Goal: Task Accomplishment & Management: Use online tool/utility

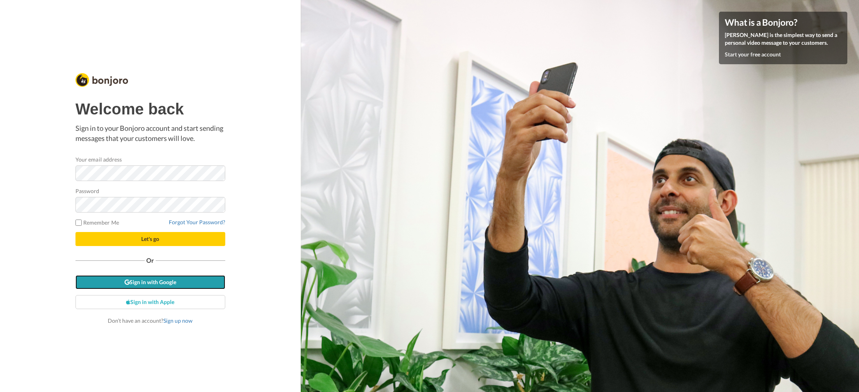
click at [162, 280] on link "Sign in with Google" at bounding box center [150, 282] width 150 height 14
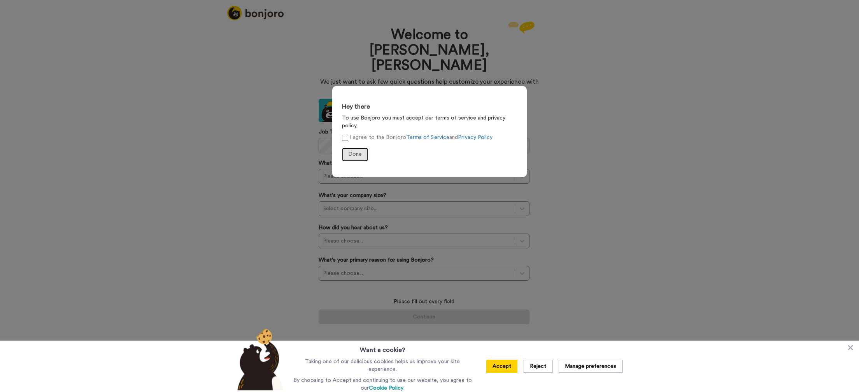
click at [353, 151] on span "Done" at bounding box center [355, 153] width 14 height 5
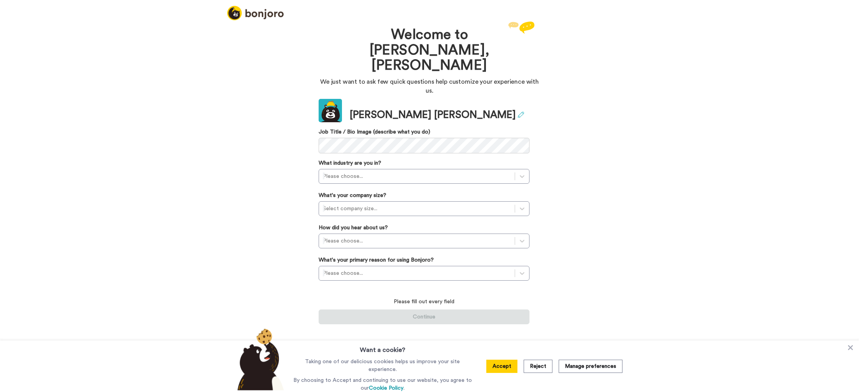
click at [518, 112] on icon at bounding box center [521, 115] width 6 height 6
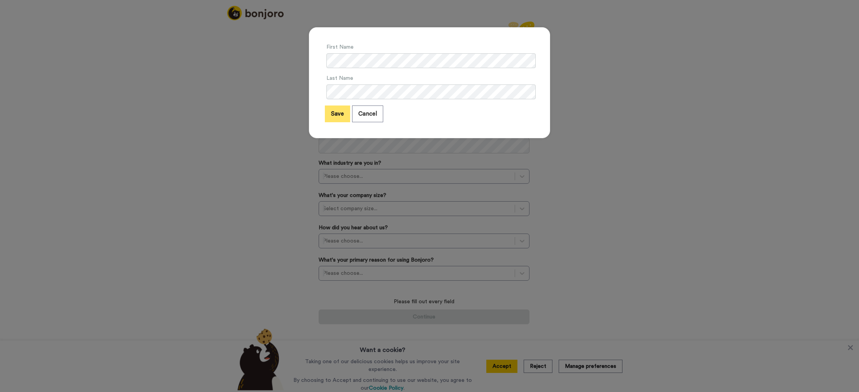
click at [335, 114] on button "Save" at bounding box center [337, 113] width 25 height 17
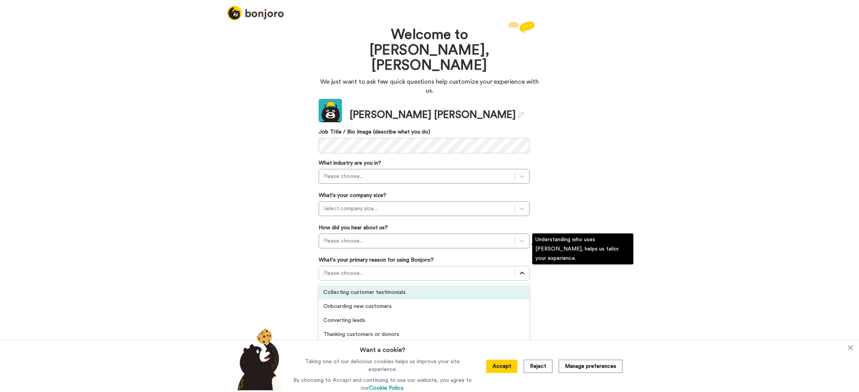
click at [522, 269] on icon at bounding box center [522, 273] width 8 height 8
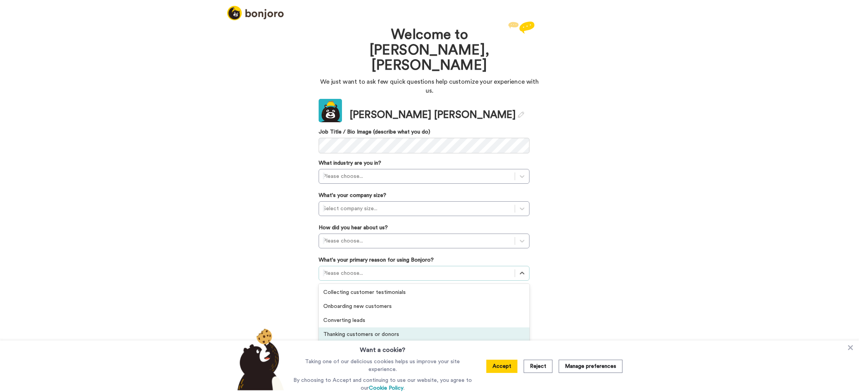
click at [500, 367] on button "Accept" at bounding box center [501, 365] width 31 height 13
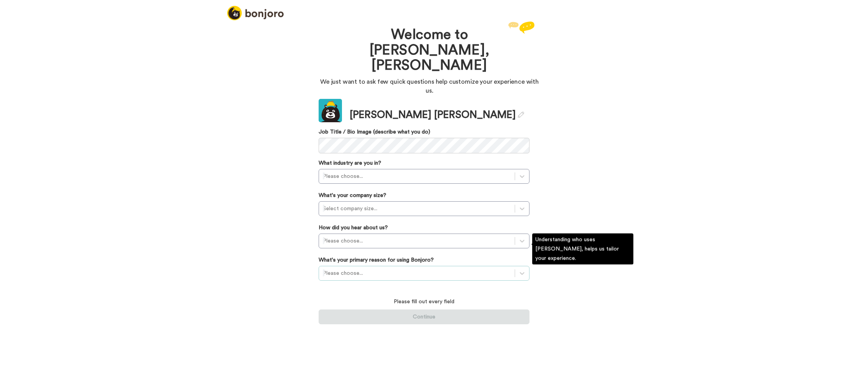
click at [455, 268] on div at bounding box center [417, 272] width 188 height 9
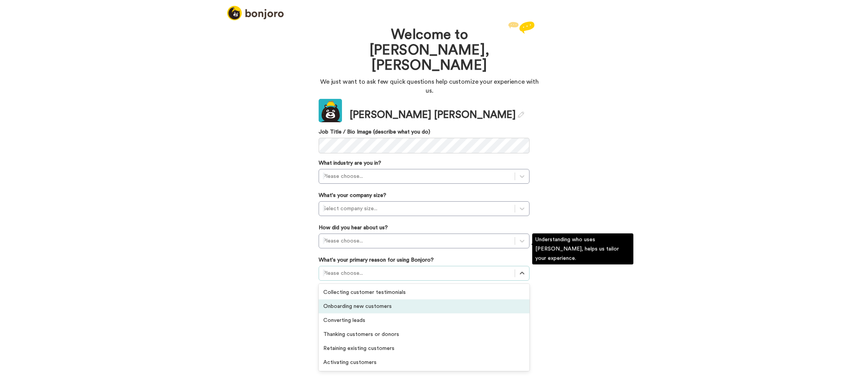
click at [362, 299] on div "Onboarding new customers" at bounding box center [424, 306] width 211 height 14
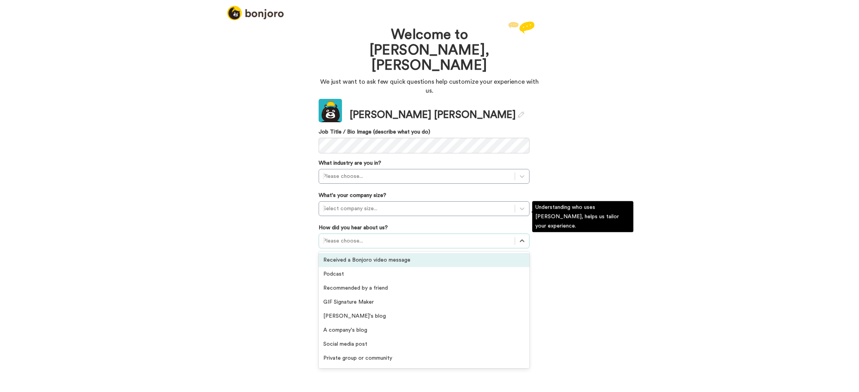
click at [373, 236] on div at bounding box center [417, 240] width 188 height 9
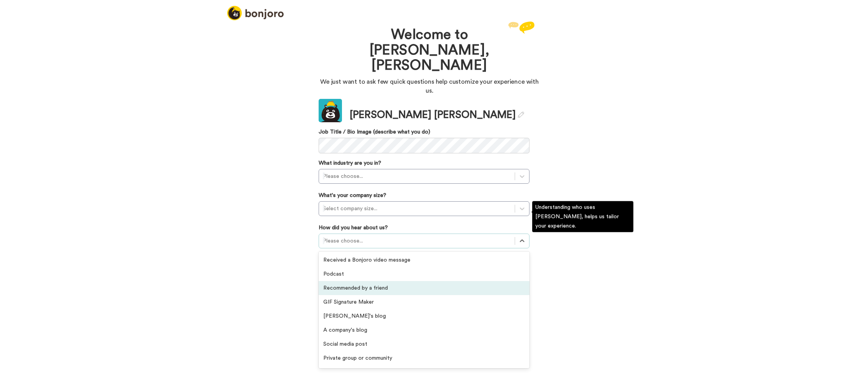
click at [371, 281] on div "Recommended by a friend" at bounding box center [424, 288] width 211 height 14
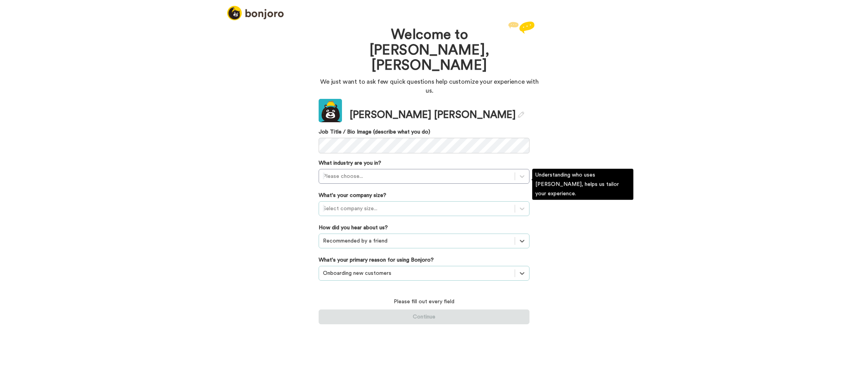
click at [394, 204] on div at bounding box center [417, 208] width 188 height 9
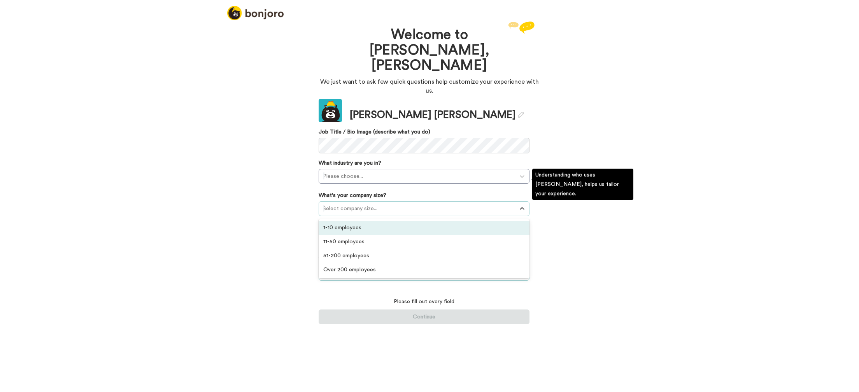
click at [381, 221] on div "1-10 employees" at bounding box center [424, 228] width 211 height 14
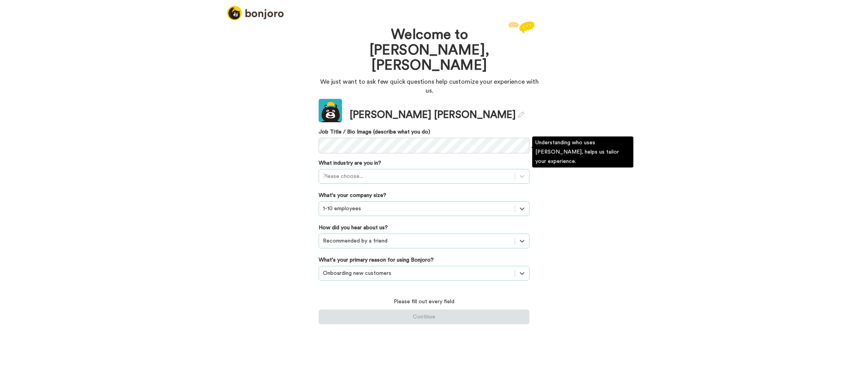
click at [402, 172] on div at bounding box center [417, 176] width 188 height 9
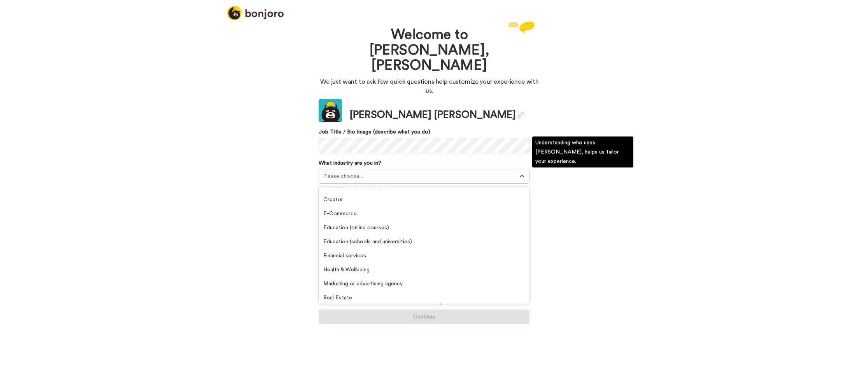
scroll to position [73, 0]
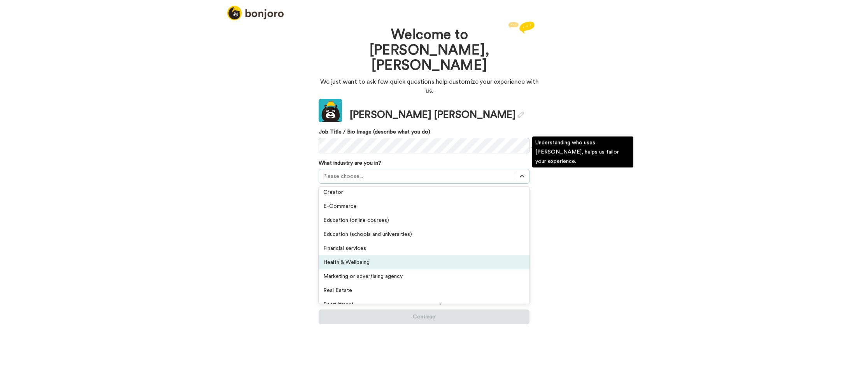
click at [366, 255] on div "Health & Wellbeing" at bounding box center [424, 262] width 211 height 14
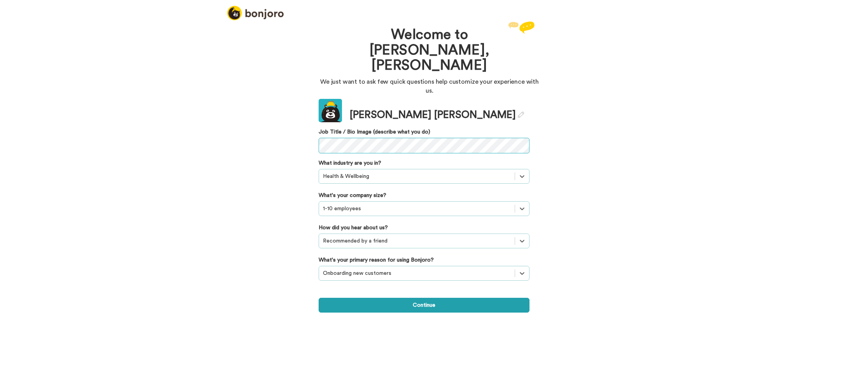
click at [280, 119] on div "Welcome to Bonjoro, Hilary We just want to ask few quick questions help customi…" at bounding box center [429, 205] width 859 height 372
click at [418, 298] on button "Continue" at bounding box center [424, 305] width 211 height 15
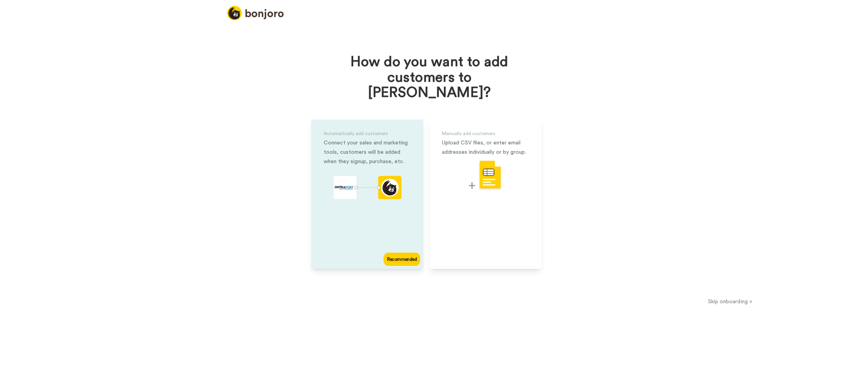
click at [413, 252] on div "Recommended" at bounding box center [401, 258] width 37 height 13
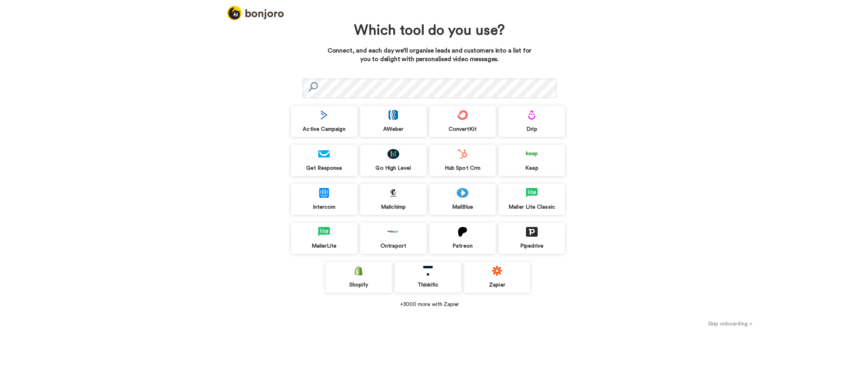
click at [503, 277] on div "Zapier" at bounding box center [497, 276] width 66 height 31
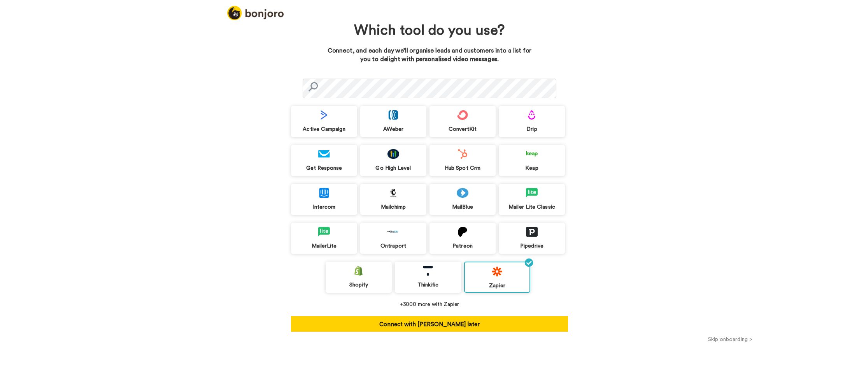
drag, startPoint x: 452, startPoint y: 324, endPoint x: 412, endPoint y: 318, distance: 40.2
click at [452, 324] on button "Connect with Zapier later" at bounding box center [429, 324] width 277 height 16
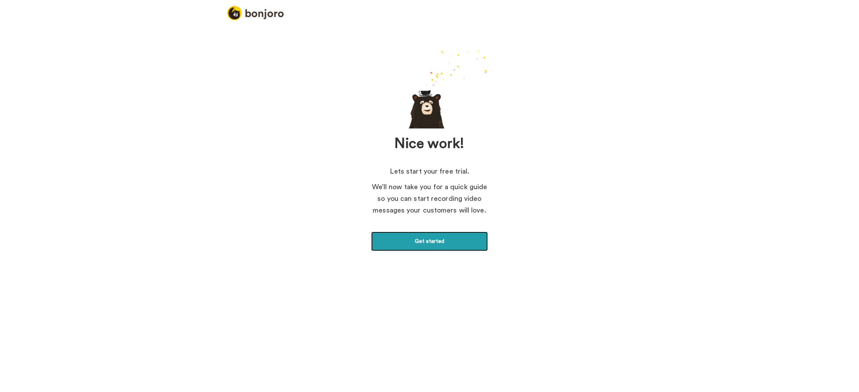
click at [431, 242] on link "Get started" at bounding box center [429, 240] width 117 height 19
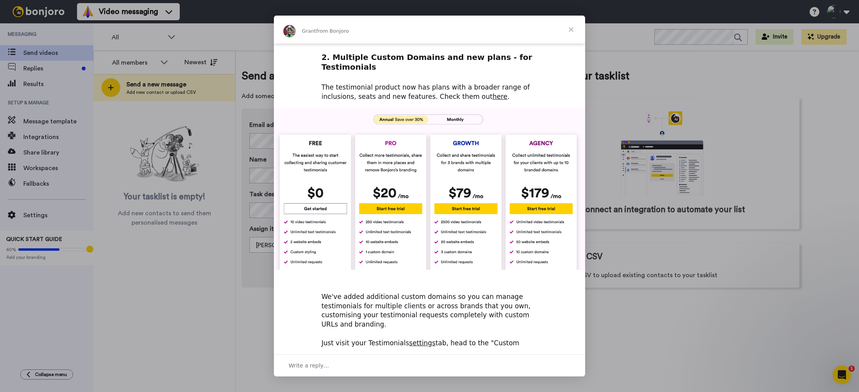
scroll to position [248, 0]
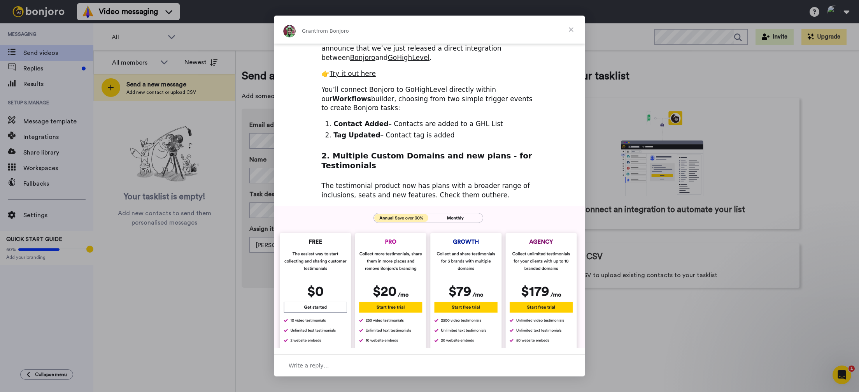
click at [305, 270] on img "Intercom messenger" at bounding box center [429, 287] width 311 height 162
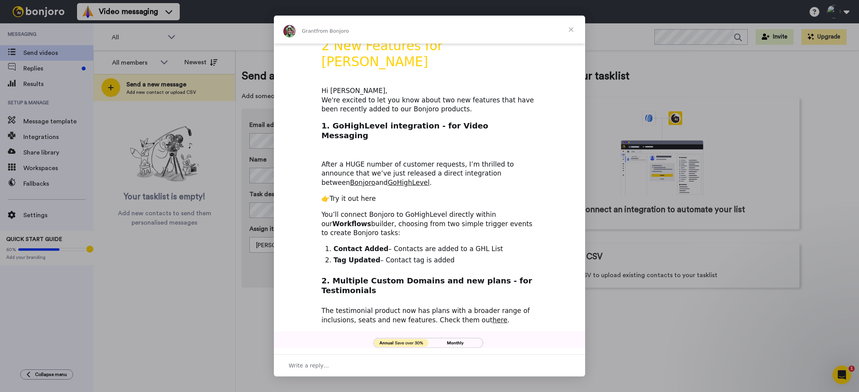
scroll to position [4, 0]
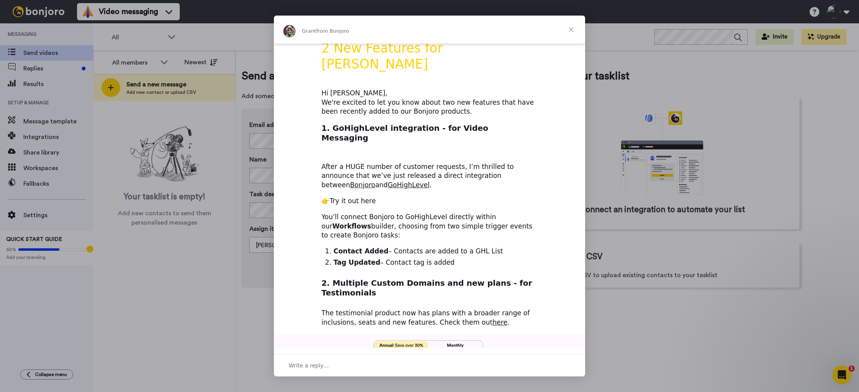
click at [352, 197] on link "Try it out here" at bounding box center [352, 201] width 46 height 8
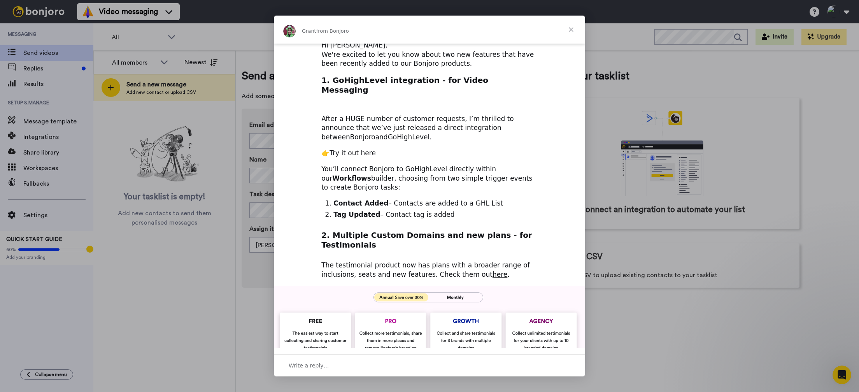
scroll to position [0, 0]
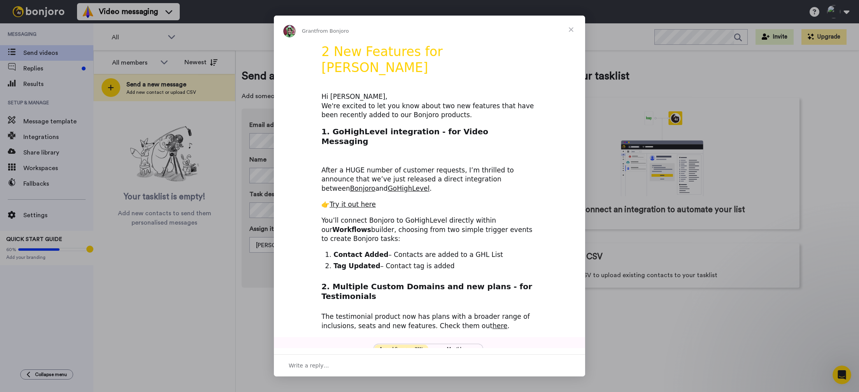
click at [571, 29] on span "Close" at bounding box center [571, 30] width 28 height 28
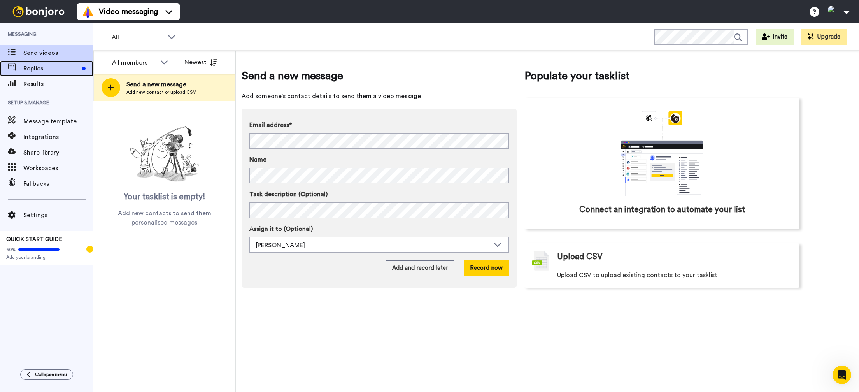
click at [37, 74] on div "Replies" at bounding box center [46, 69] width 93 height 16
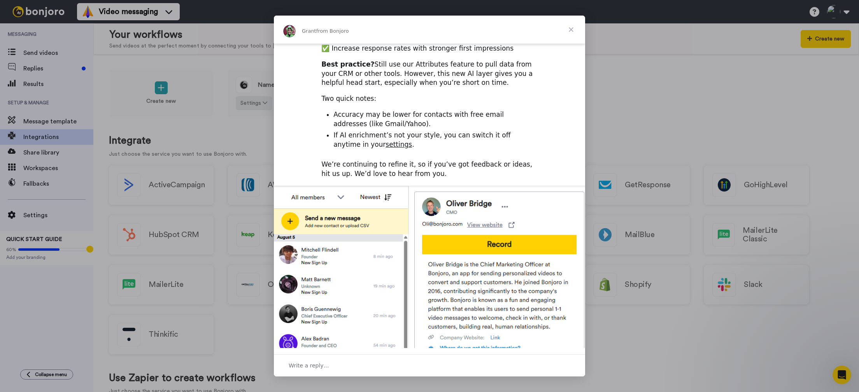
scroll to position [210, 0]
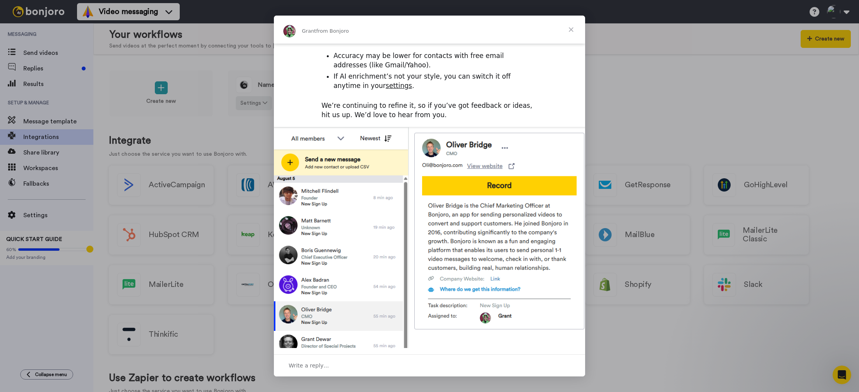
click at [571, 29] on span "Close" at bounding box center [571, 30] width 28 height 28
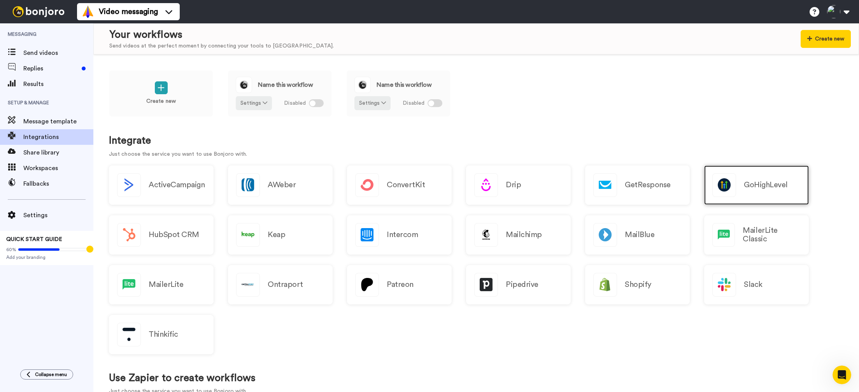
click at [760, 183] on h2 "GoHighLevel" at bounding box center [766, 184] width 44 height 9
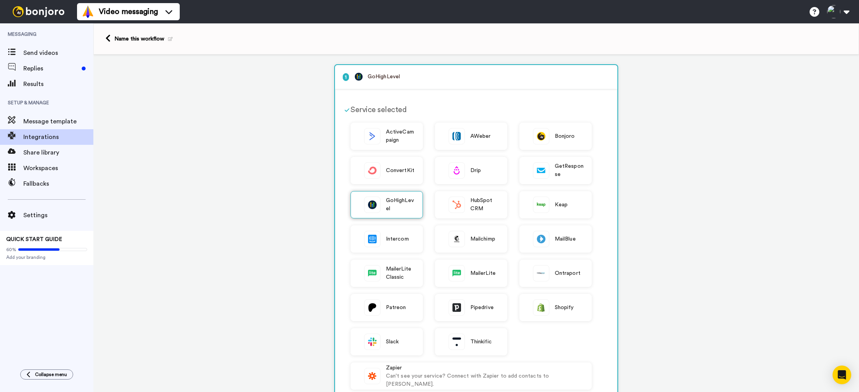
click at [373, 206] on img at bounding box center [372, 205] width 16 height 16
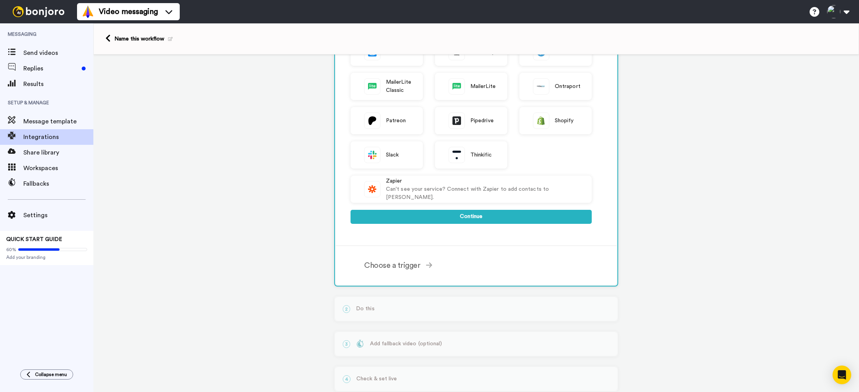
scroll to position [207, 0]
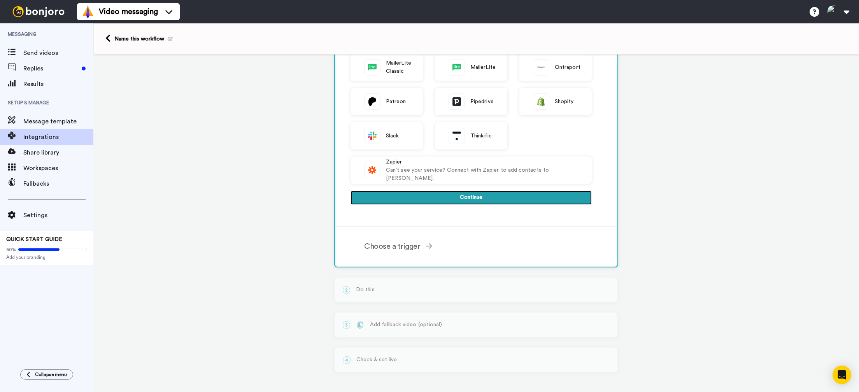
click at [440, 193] on button "Continue" at bounding box center [470, 198] width 241 height 14
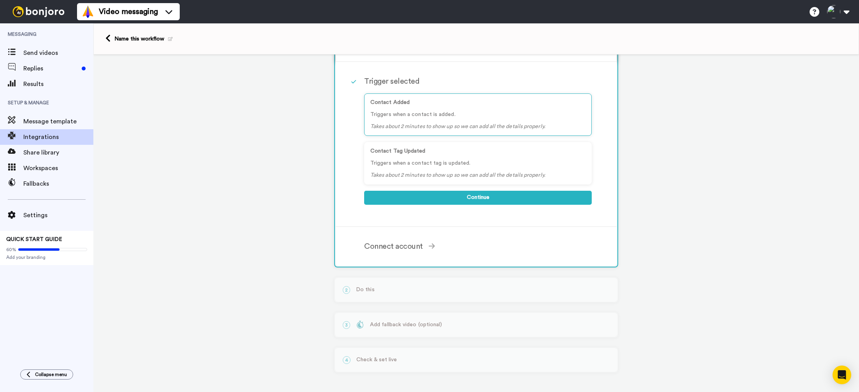
scroll to position [70, 0]
click at [399, 194] on button "Continue" at bounding box center [478, 198] width 228 height 14
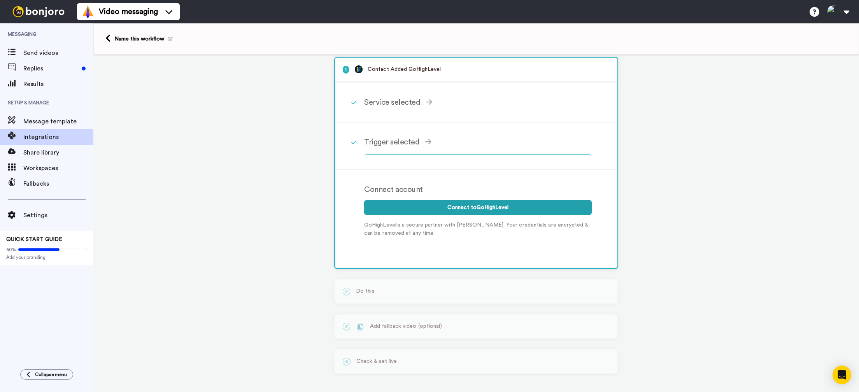
scroll to position [3, 0]
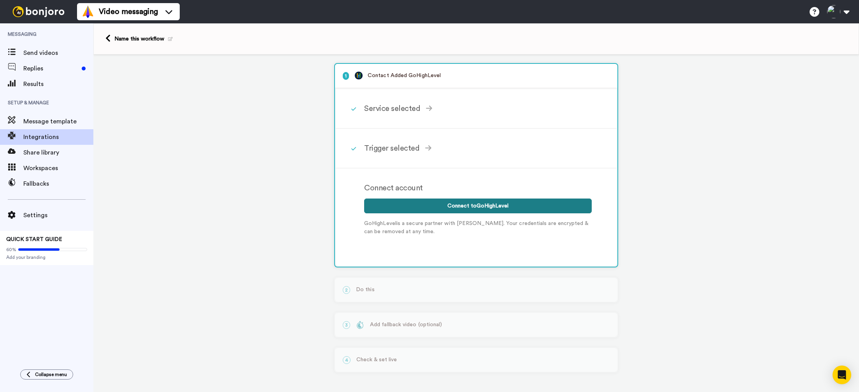
click at [452, 207] on button "Connect to GoHighLevel" at bounding box center [478, 205] width 228 height 15
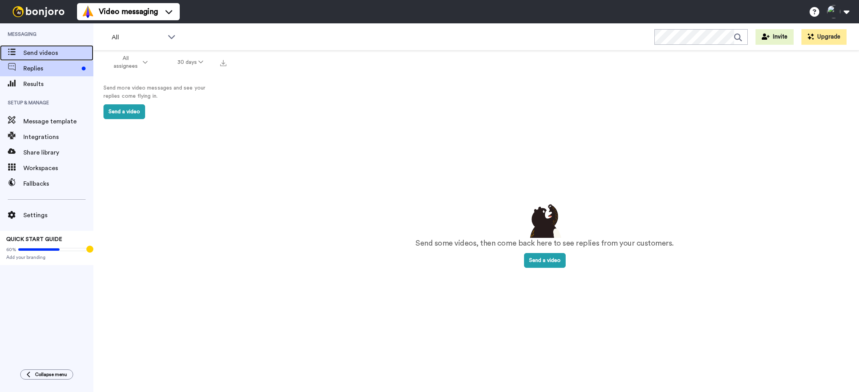
click at [33, 52] on span "Send videos" at bounding box center [58, 52] width 70 height 9
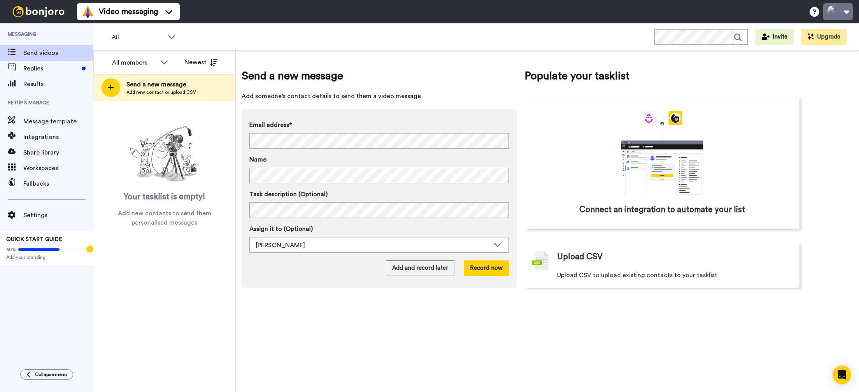
click at [844, 12] on button at bounding box center [838, 11] width 30 height 17
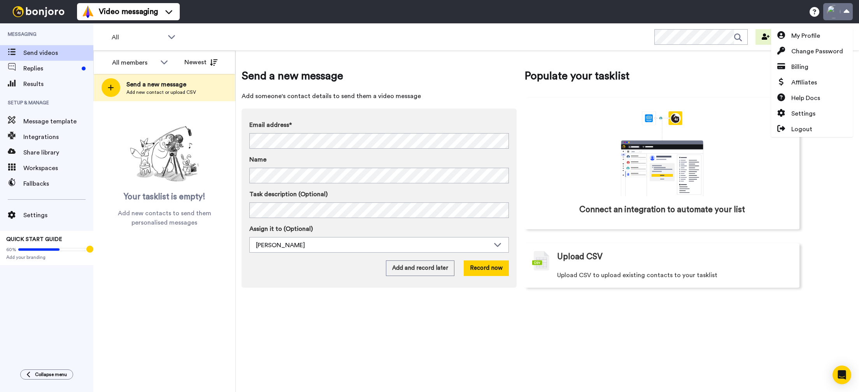
click at [844, 12] on button at bounding box center [838, 11] width 30 height 17
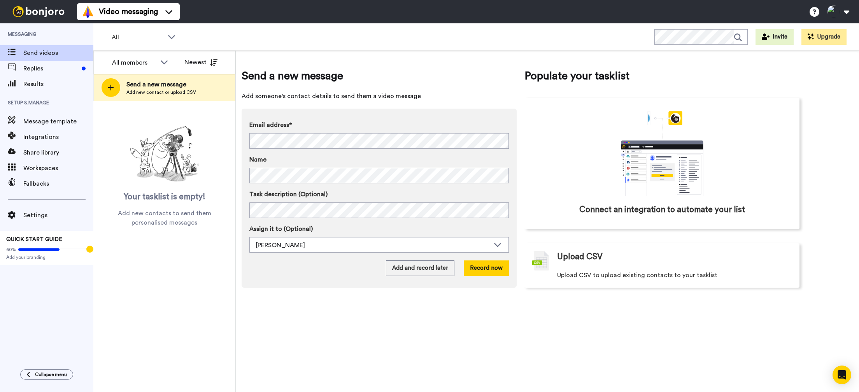
click at [513, 343] on div "Send a new message Add someone's contact details to send them a video message E…" at bounding box center [547, 221] width 623 height 341
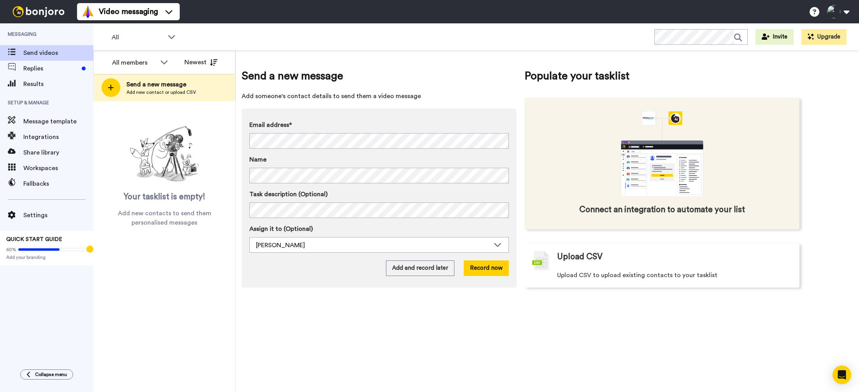
click at [662, 167] on icon "animation" at bounding box center [661, 172] width 25 height 18
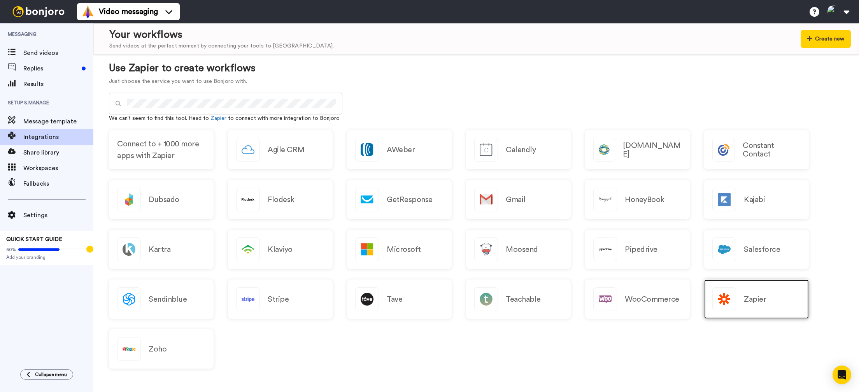
scroll to position [312, 0]
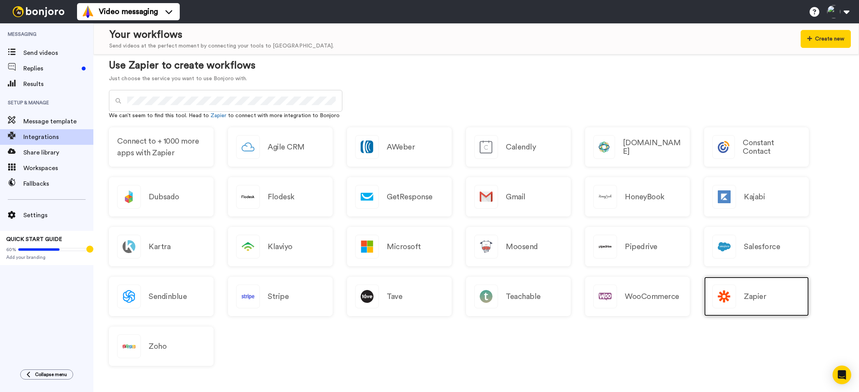
click at [733, 301] on img at bounding box center [723, 296] width 23 height 23
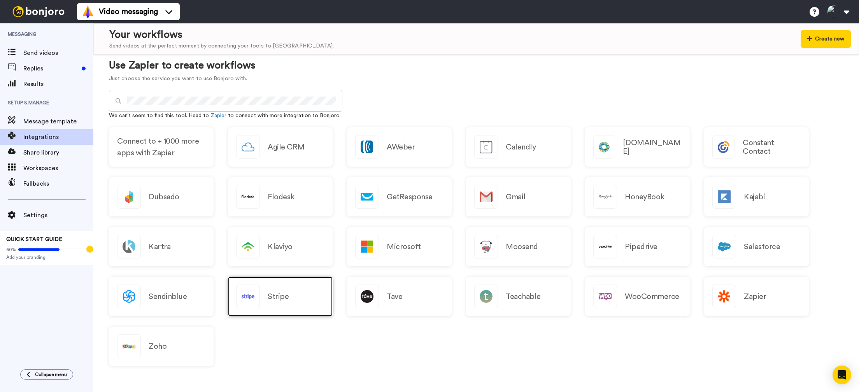
click at [284, 300] on h2 "Stripe" at bounding box center [278, 296] width 21 height 9
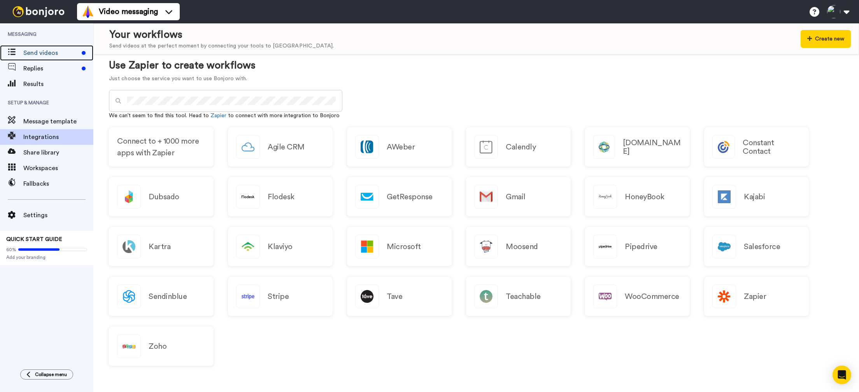
click at [35, 54] on span "Send videos" at bounding box center [50, 52] width 55 height 9
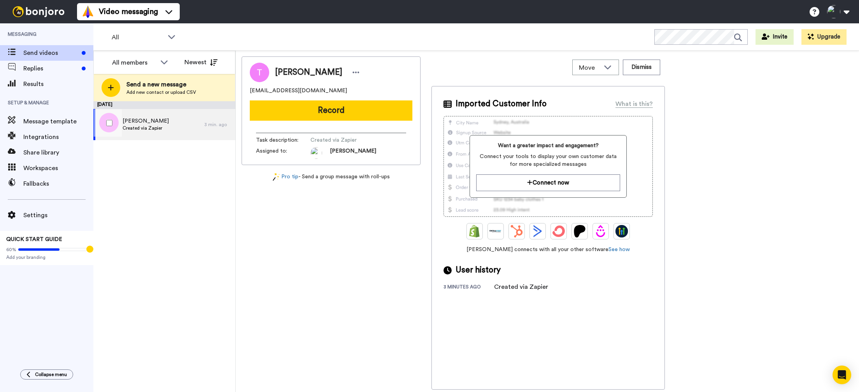
click at [176, 122] on div "[PERSON_NAME] Created via Zapier" at bounding box center [148, 124] width 111 height 31
click at [51, 136] on span "Integrations" at bounding box center [58, 136] width 70 height 9
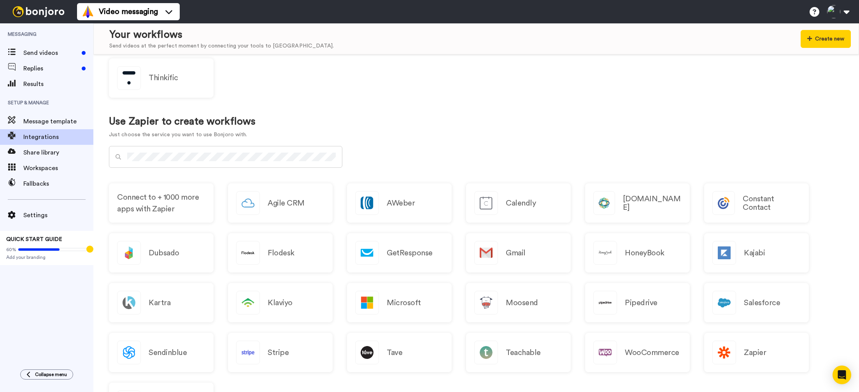
scroll to position [312, 0]
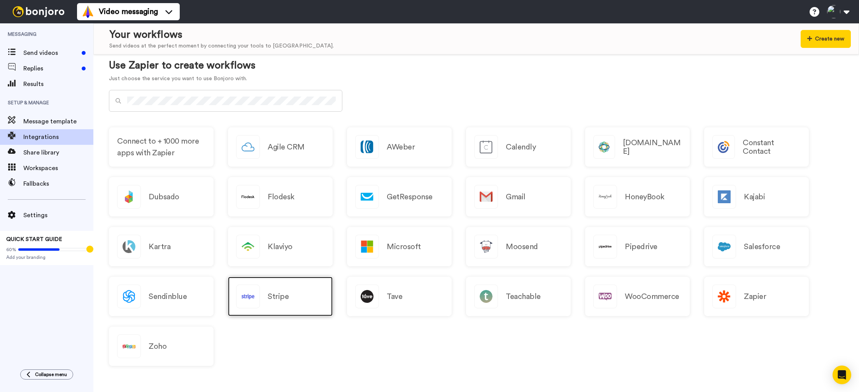
click at [282, 303] on div "Stripe" at bounding box center [280, 296] width 105 height 39
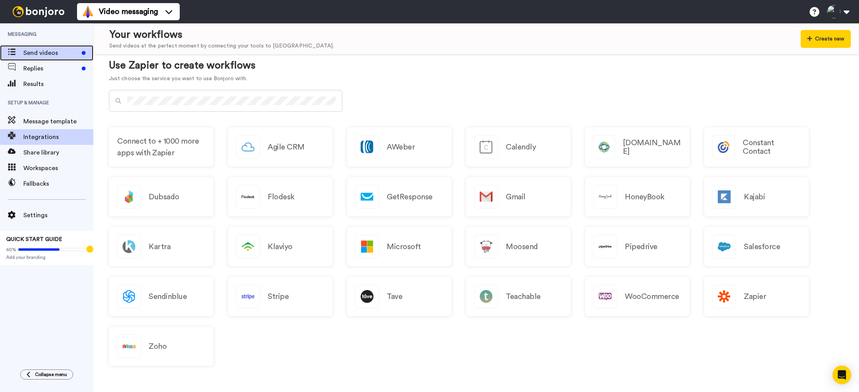
click at [39, 56] on span "Send videos" at bounding box center [50, 52] width 55 height 9
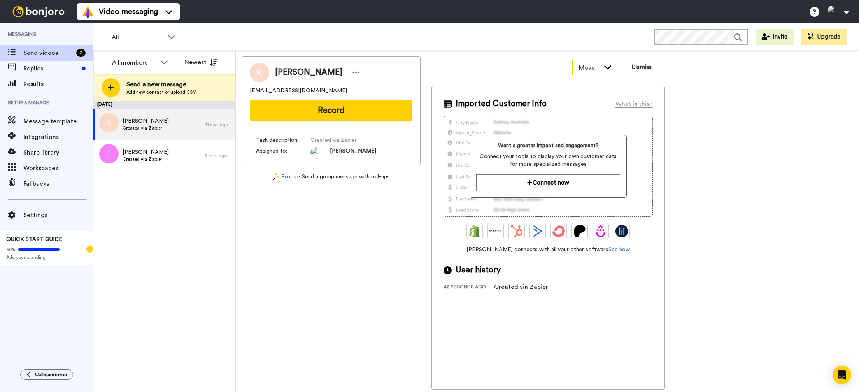
click at [603, 67] on icon at bounding box center [607, 67] width 9 height 8
click at [604, 67] on icon at bounding box center [607, 67] width 9 height 8
click at [639, 63] on button "Dismiss" at bounding box center [641, 68] width 37 height 16
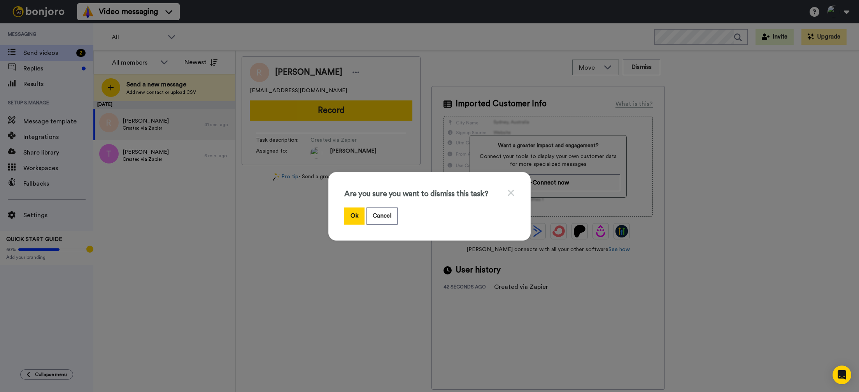
click at [509, 191] on icon at bounding box center [510, 193] width 7 height 10
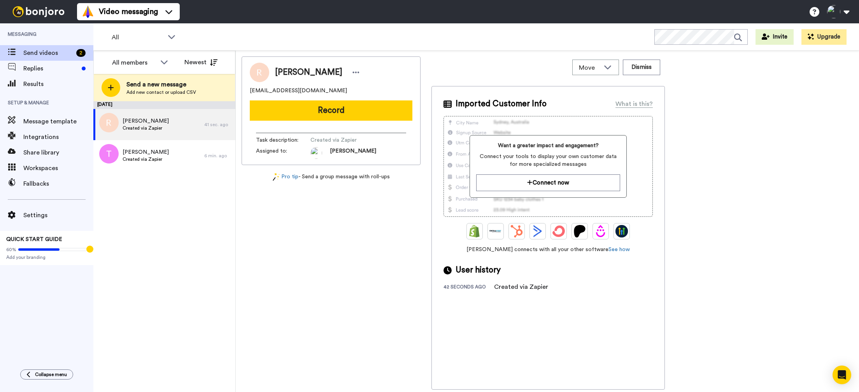
click at [476, 277] on div "Imported Customer Info What is this? Want a greater impact and engagement? Conn…" at bounding box center [547, 237] width 233 height 303
click at [35, 215] on span "Settings" at bounding box center [58, 214] width 70 height 9
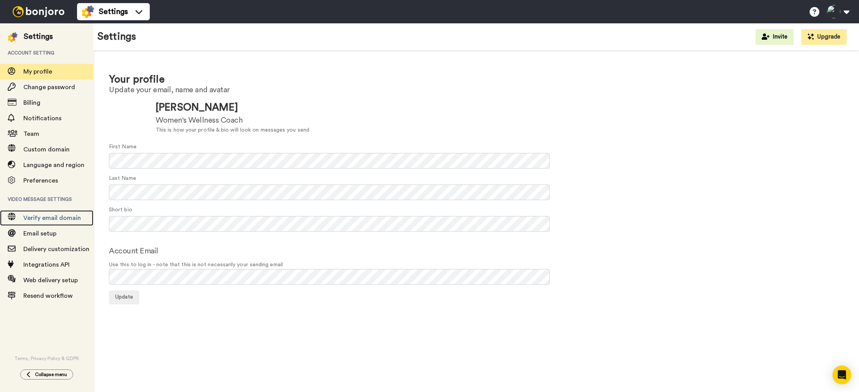
click at [35, 215] on span "Verify email domain" at bounding box center [52, 218] width 58 height 6
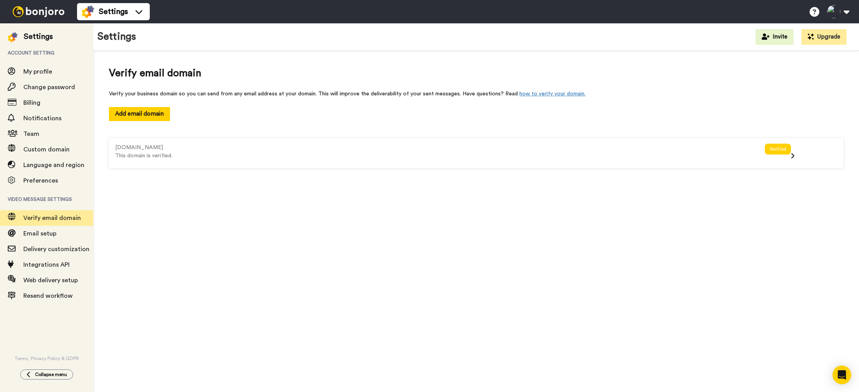
click at [319, 94] on div "Verify your business domain so you can send from any email address at your doma…" at bounding box center [476, 94] width 734 height 8
click at [30, 39] on div "Settings" at bounding box center [38, 36] width 29 height 11
click at [488, 74] on span "Verify email domain" at bounding box center [476, 73] width 734 height 14
click at [135, 14] on icon at bounding box center [139, 12] width 12 height 8
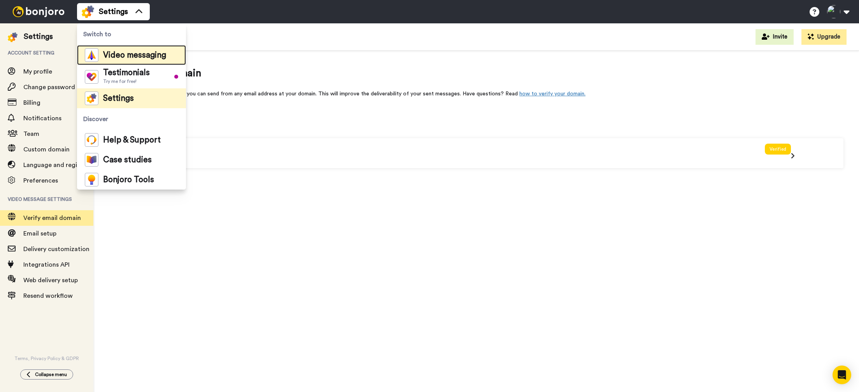
click at [111, 58] on span "Video messaging" at bounding box center [134, 55] width 63 height 8
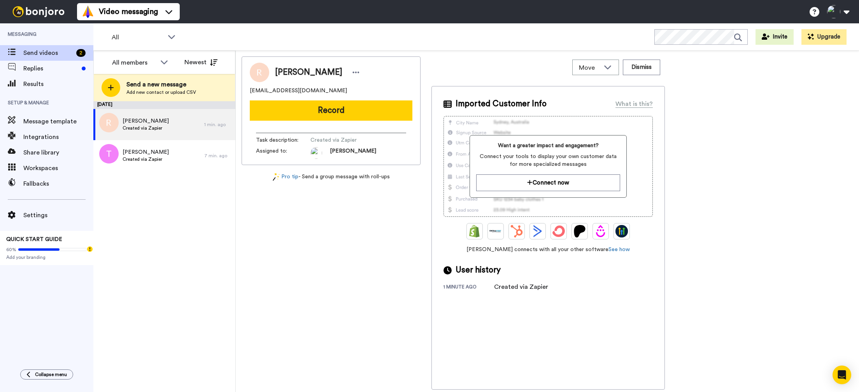
click at [151, 203] on div "September 15 Rachel Swanson Created via Zapier 1 min. ago Tracy Durovec Created…" at bounding box center [164, 246] width 142 height 291
click at [156, 156] on span "Created via Zapier" at bounding box center [146, 159] width 46 height 6
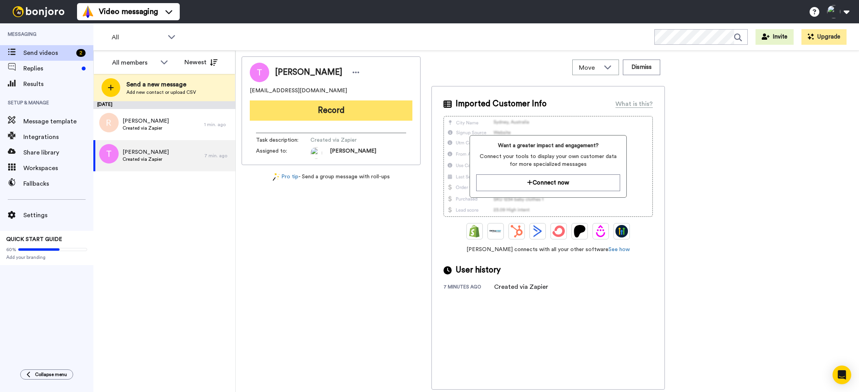
click at [336, 111] on button "Record" at bounding box center [331, 110] width 163 height 20
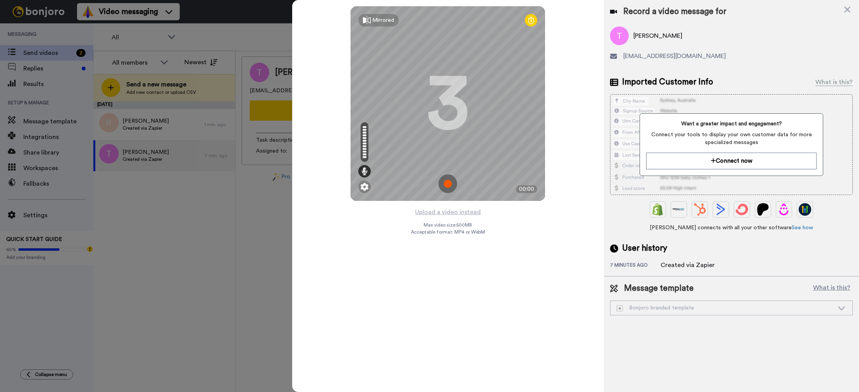
click at [448, 185] on img at bounding box center [447, 183] width 19 height 19
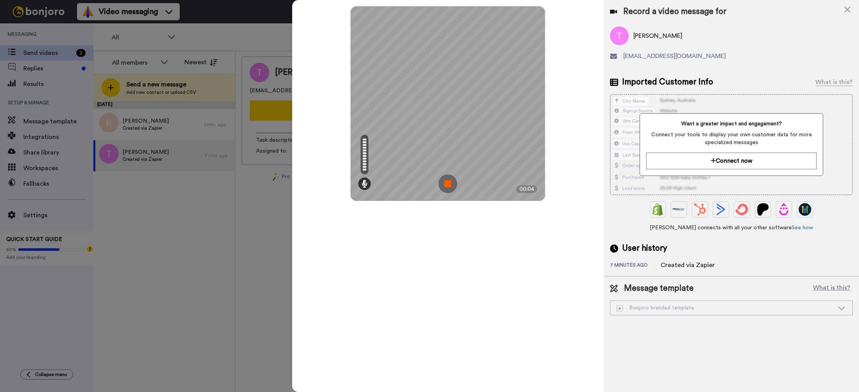
click at [448, 184] on img at bounding box center [447, 183] width 19 height 19
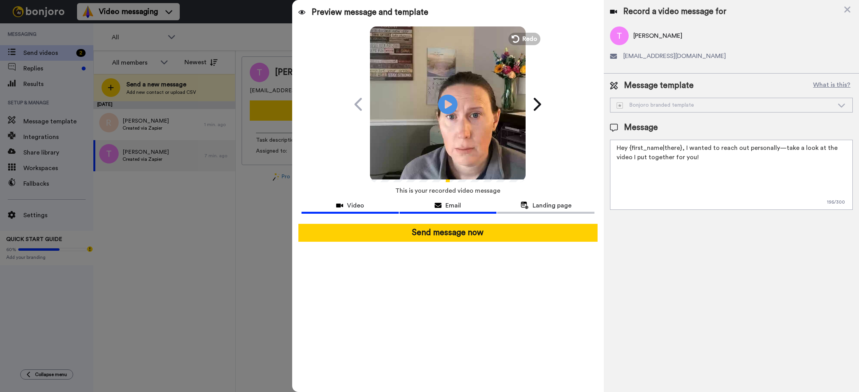
click at [453, 205] on span "Email" at bounding box center [453, 205] width 16 height 9
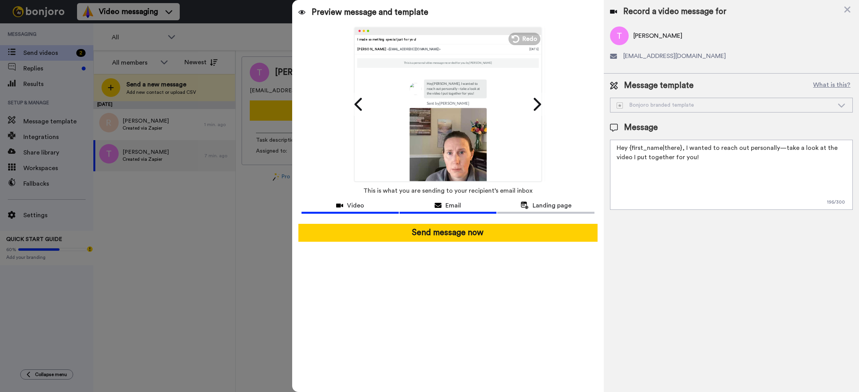
click at [346, 203] on div "Video" at bounding box center [349, 205] width 97 height 9
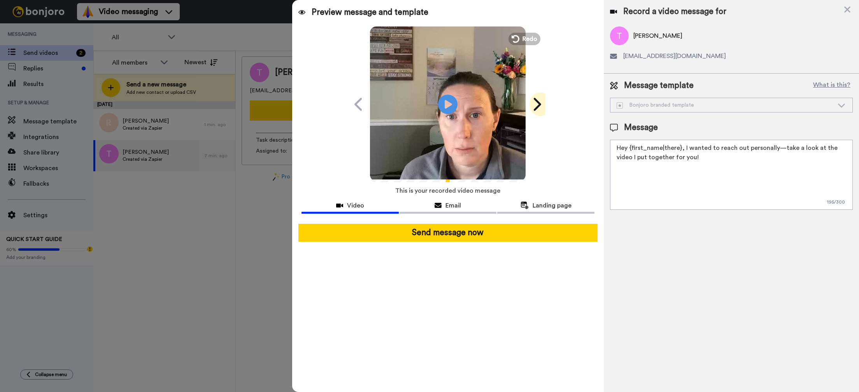
click at [536, 104] on icon at bounding box center [536, 104] width 12 height 15
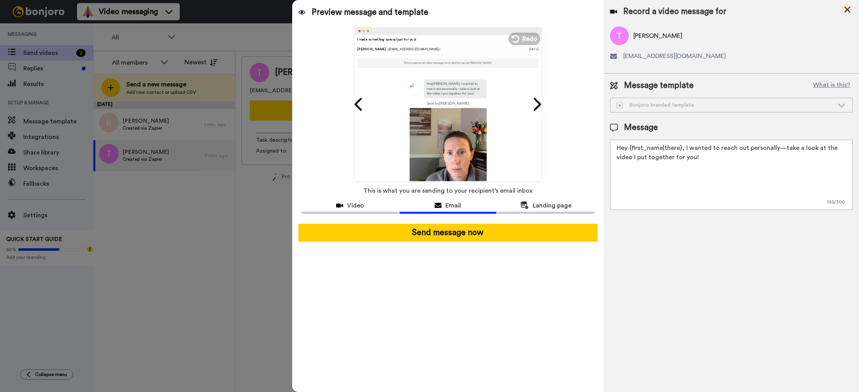
click at [845, 7] on icon at bounding box center [847, 10] width 8 height 10
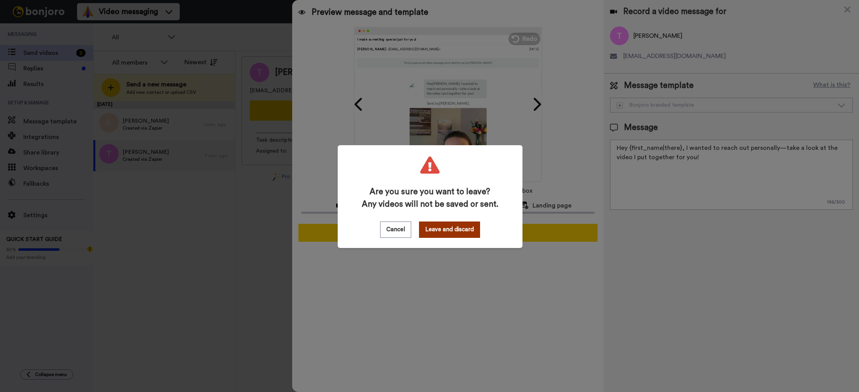
click at [449, 229] on button "Leave and discard" at bounding box center [449, 229] width 61 height 16
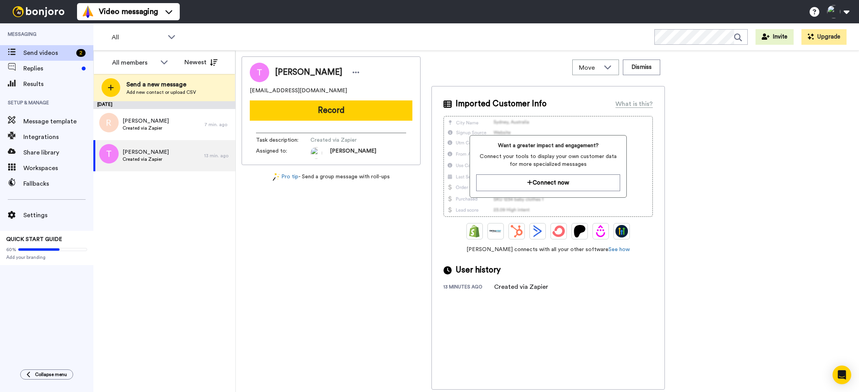
click at [330, 256] on div "Tracy Durovec tryryem@aol.com Record Task description : Created via Zapier Assi…" at bounding box center [331, 222] width 179 height 333
click at [622, 231] on img at bounding box center [621, 231] width 12 height 12
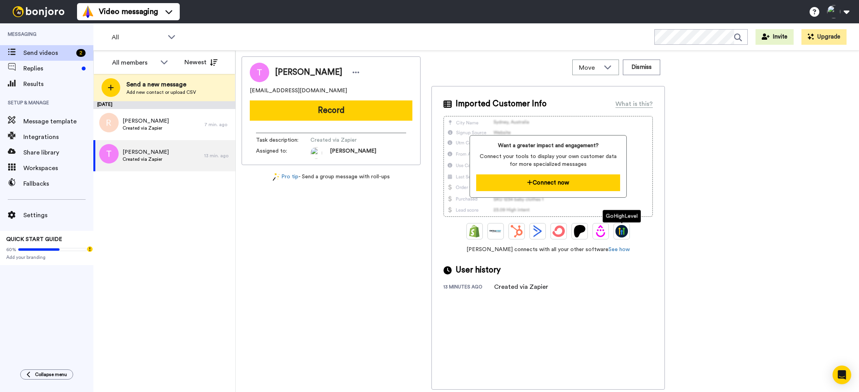
click at [567, 183] on button "Connect now" at bounding box center [548, 182] width 144 height 17
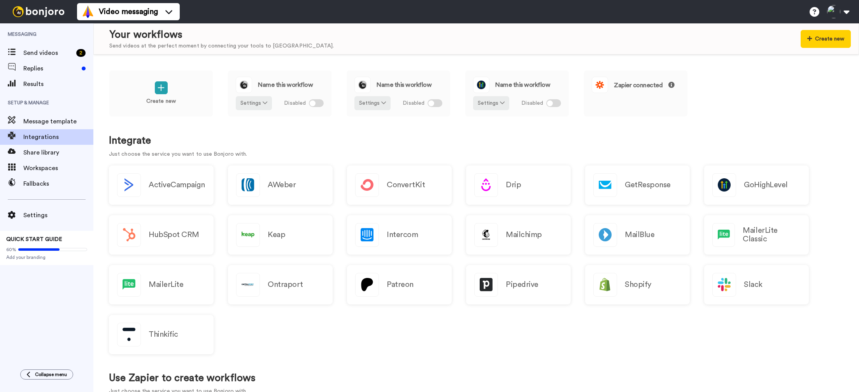
scroll to position [9, 0]
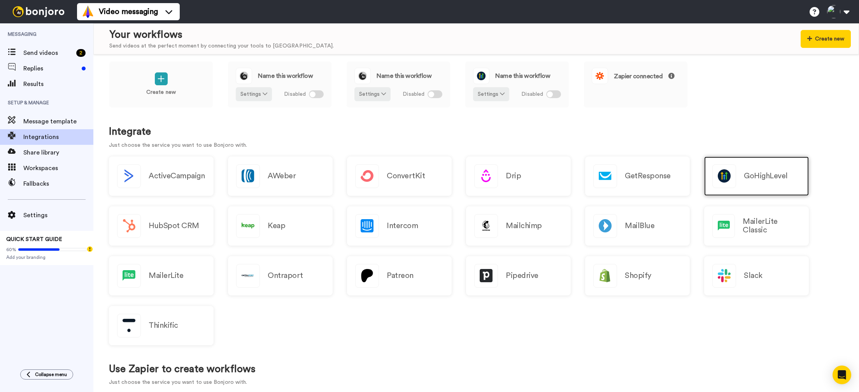
click at [759, 162] on div "GoHighLevel" at bounding box center [756, 175] width 105 height 39
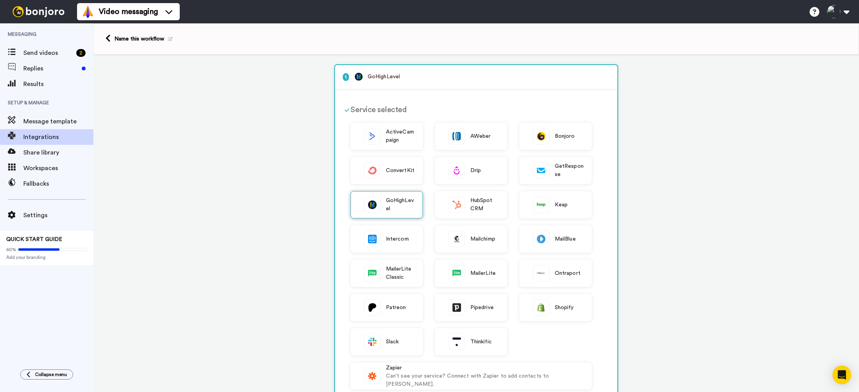
click at [387, 204] on span "GoHighLevel" at bounding box center [400, 204] width 29 height 16
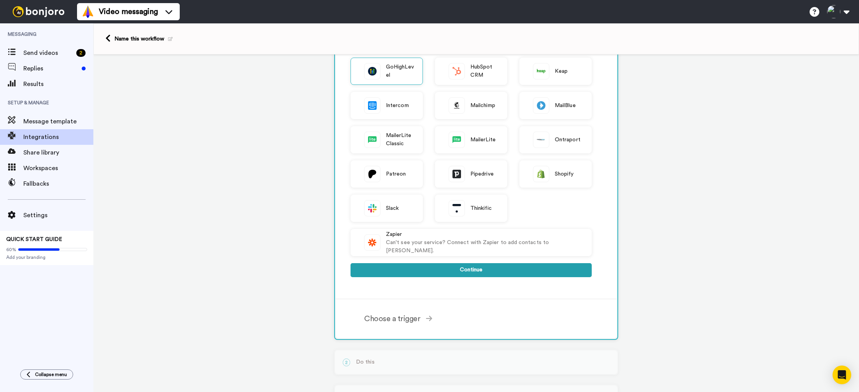
scroll to position [135, 0]
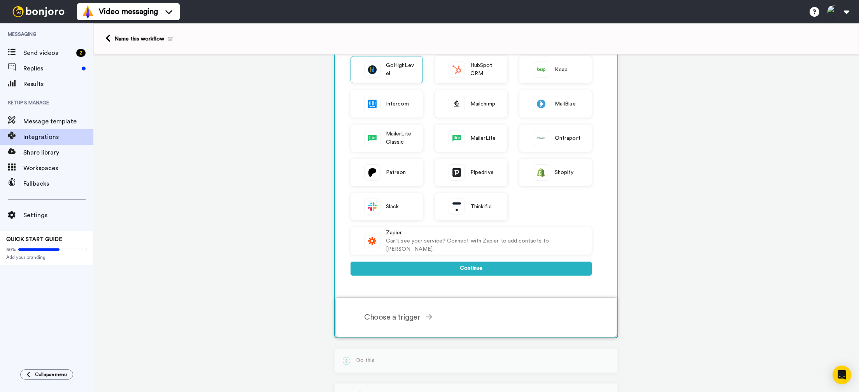
click at [417, 321] on div "Choose a trigger" at bounding box center [478, 317] width 228 height 12
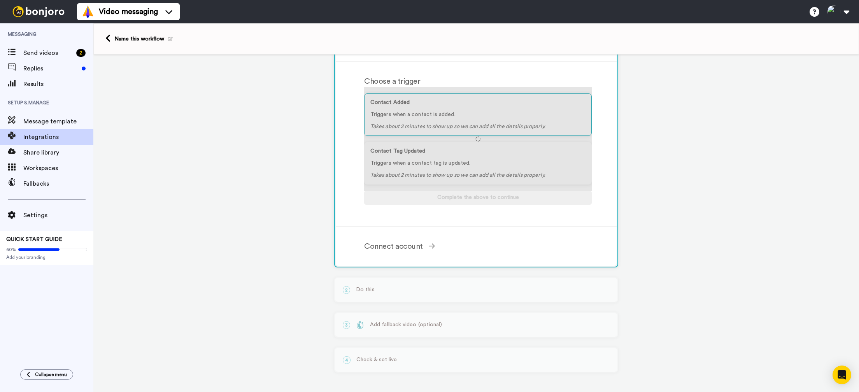
scroll to position [70, 0]
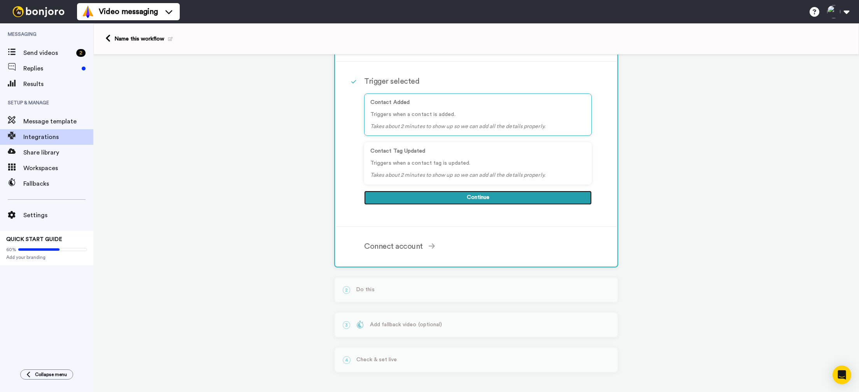
click at [418, 195] on button "Continue" at bounding box center [478, 198] width 228 height 14
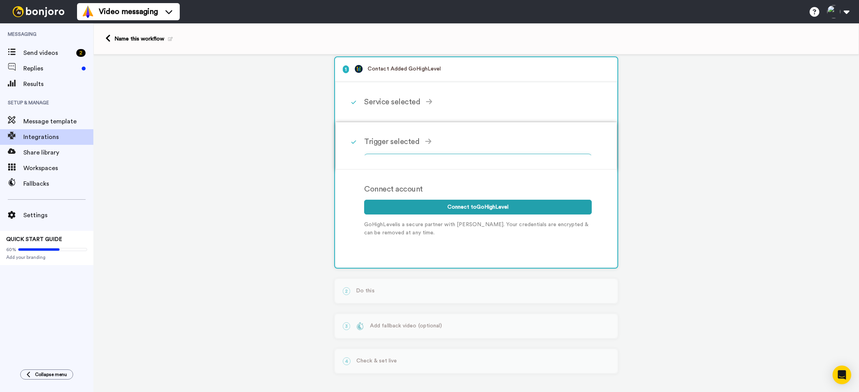
scroll to position [3, 0]
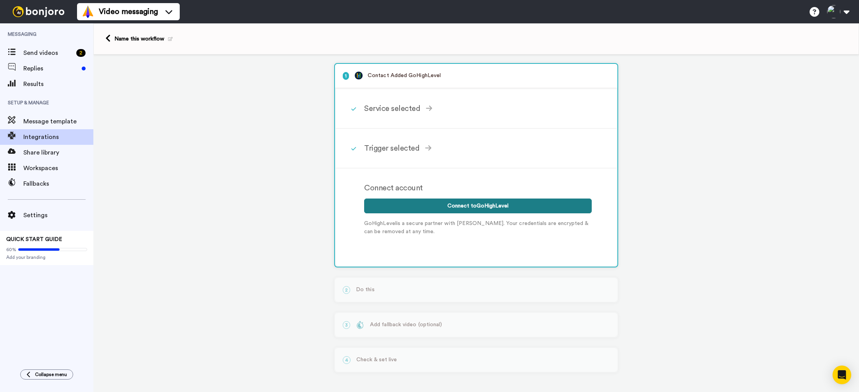
click at [409, 204] on button "Connect to GoHighLevel" at bounding box center [478, 205] width 228 height 15
click at [412, 110] on div "Service selected" at bounding box center [478, 109] width 228 height 12
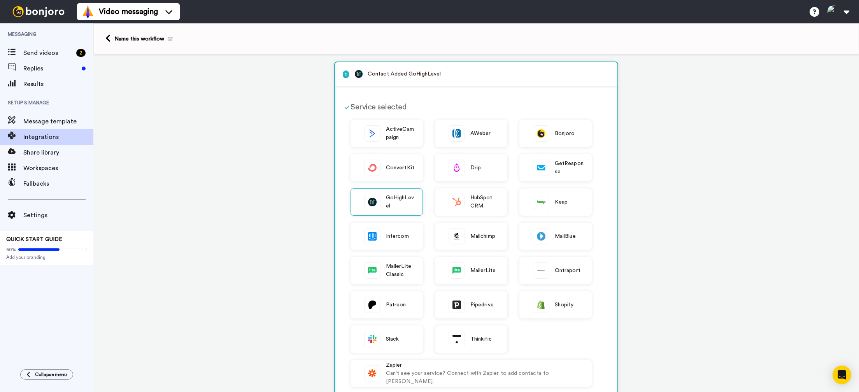
click at [413, 106] on div "Service selected" at bounding box center [470, 107] width 241 height 12
click at [374, 103] on div "Service selected" at bounding box center [470, 107] width 241 height 12
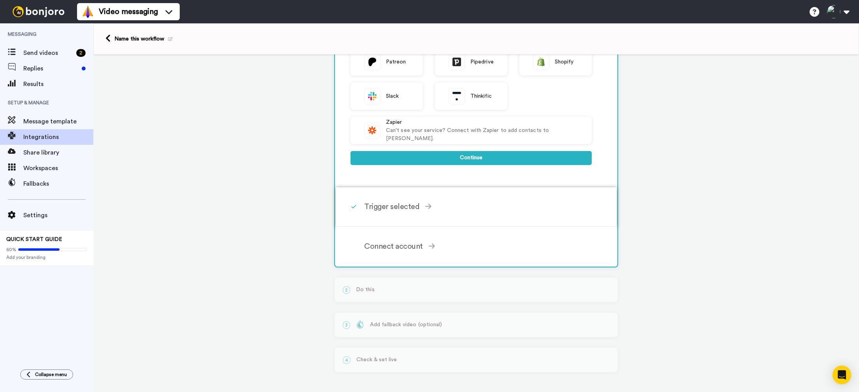
click at [418, 208] on div "Trigger selected" at bounding box center [478, 207] width 228 height 12
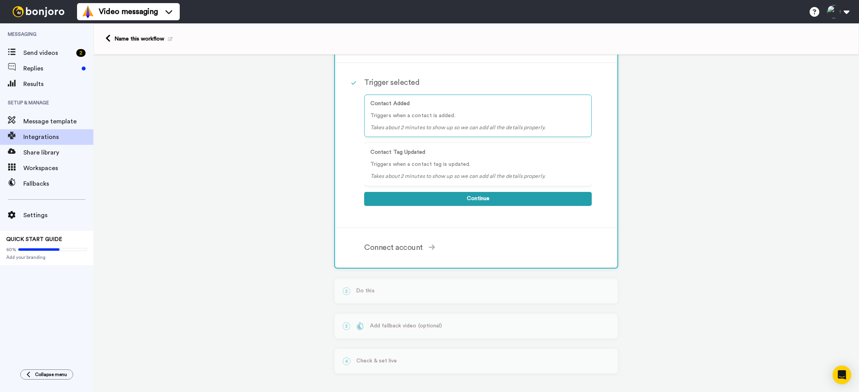
scroll to position [70, 0]
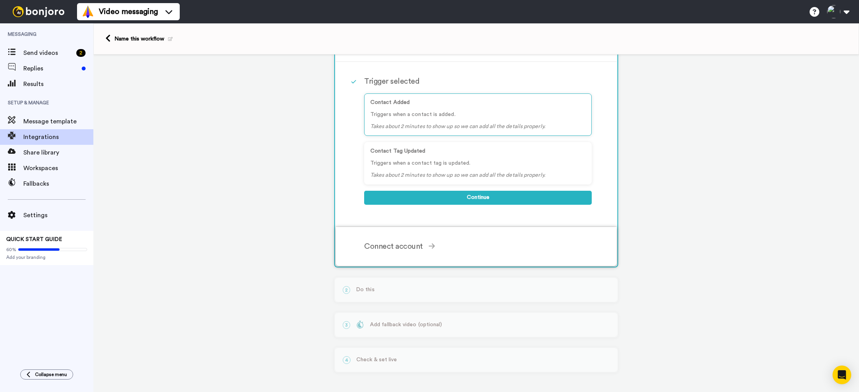
click at [403, 246] on div "Connect account" at bounding box center [478, 246] width 228 height 12
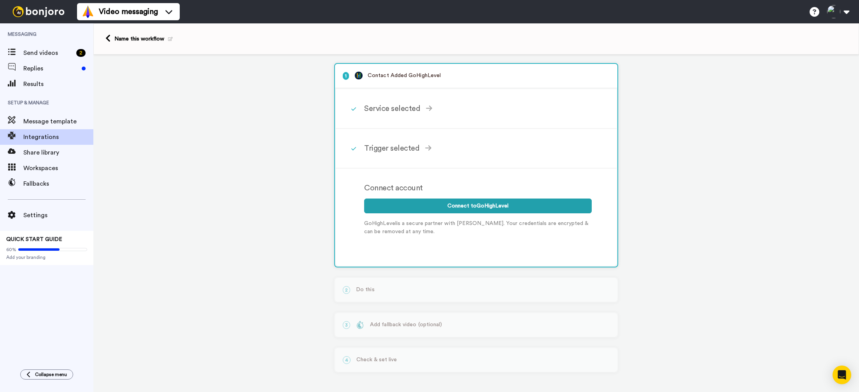
scroll to position [3, 0]
click at [450, 204] on button "Connect to GoHighLevel" at bounding box center [478, 205] width 228 height 15
click at [35, 13] on img at bounding box center [38, 11] width 58 height 11
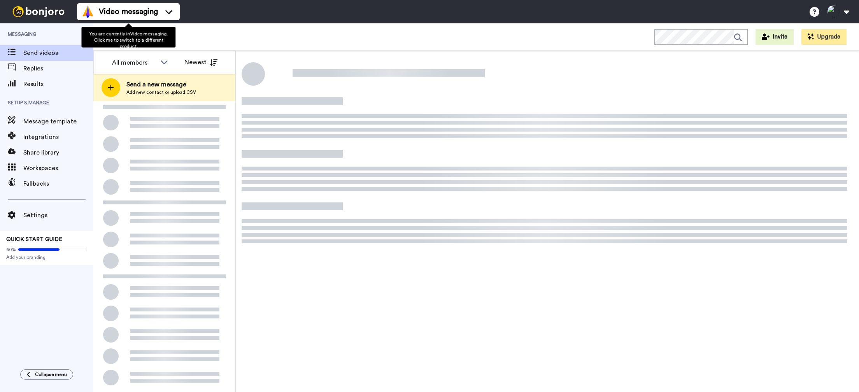
click at [118, 12] on span "Video messaging" at bounding box center [128, 11] width 59 height 11
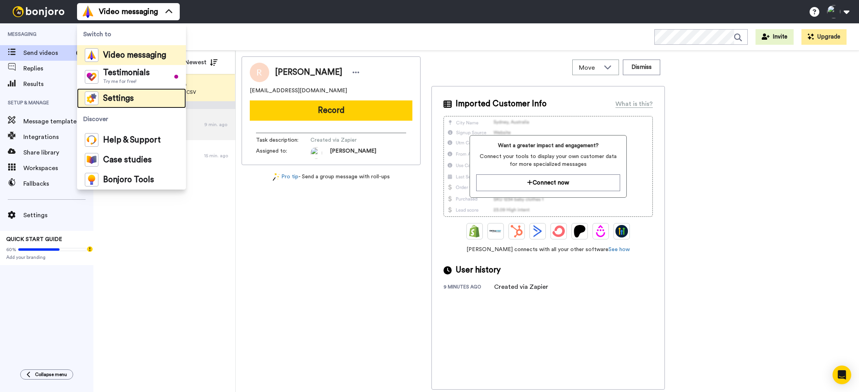
click at [125, 95] on span "Settings" at bounding box center [118, 99] width 31 height 8
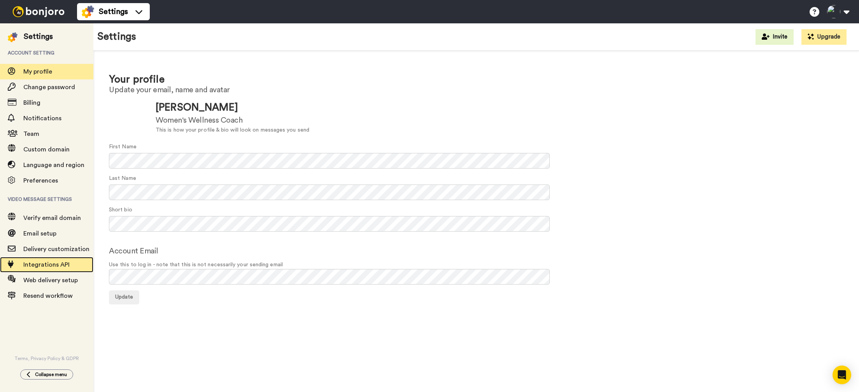
click at [60, 266] on span "Integrations API" at bounding box center [46, 264] width 46 height 6
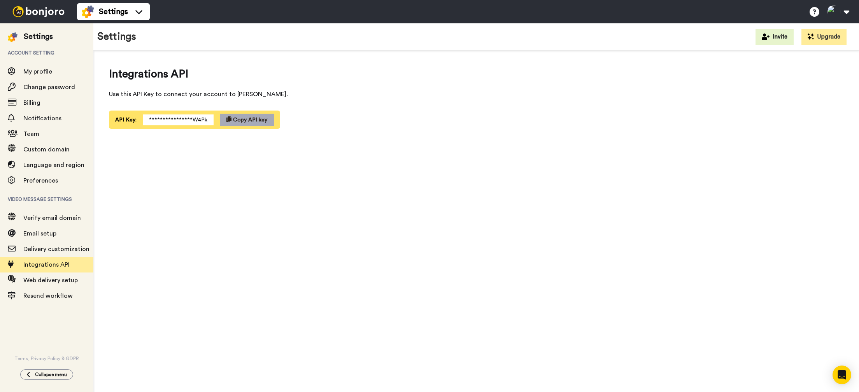
click at [243, 120] on span "Copy API key" at bounding box center [250, 119] width 34 height 5
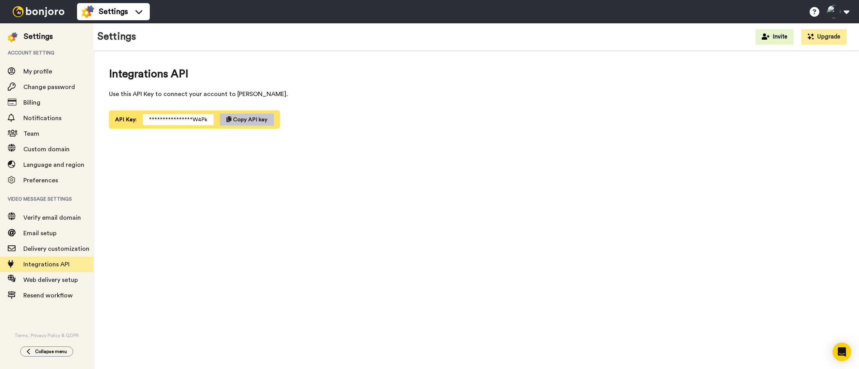
click at [389, 98] on span "Use this API Key to connect your account to [PERSON_NAME]." at bounding box center [323, 93] width 428 height 9
click at [245, 121] on span "Copy API key" at bounding box center [250, 119] width 34 height 5
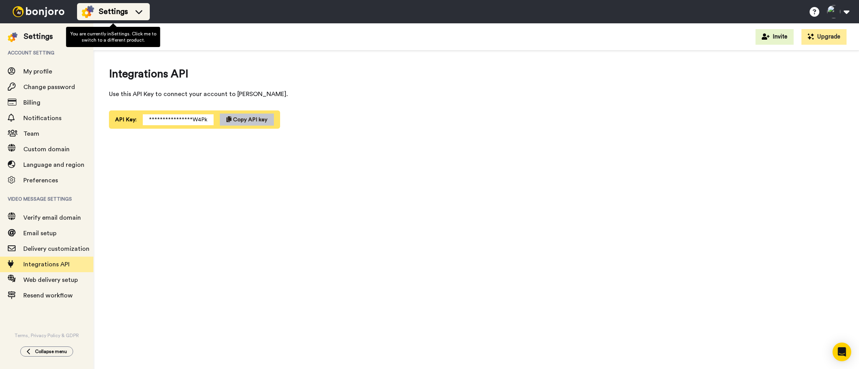
click at [111, 9] on span "Settings" at bounding box center [113, 11] width 29 height 11
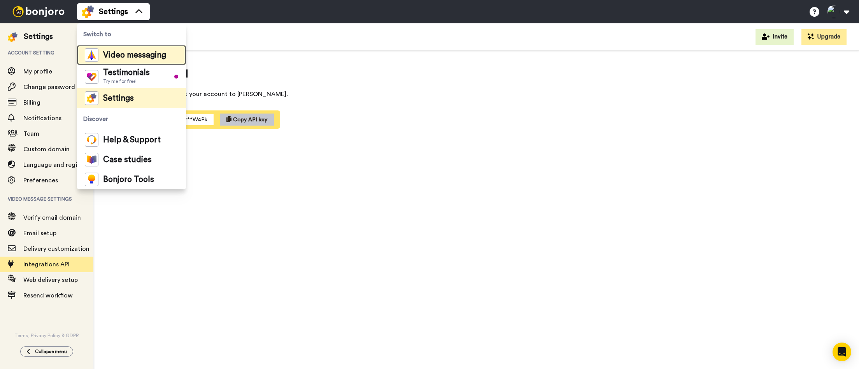
click at [125, 54] on span "Video messaging" at bounding box center [134, 55] width 63 height 8
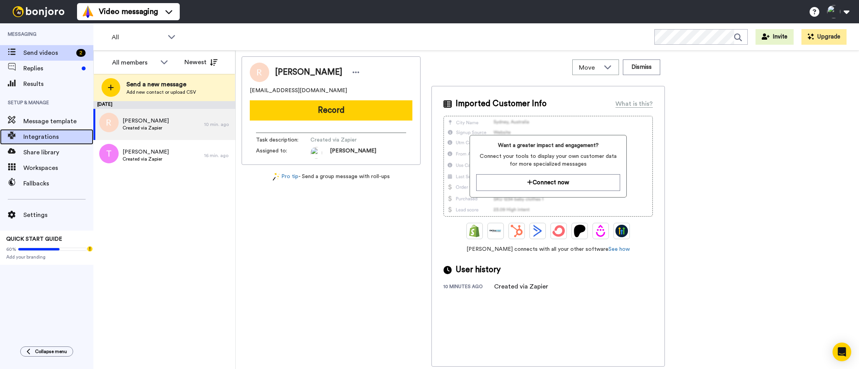
click at [39, 131] on div "Integrations" at bounding box center [46, 137] width 93 height 16
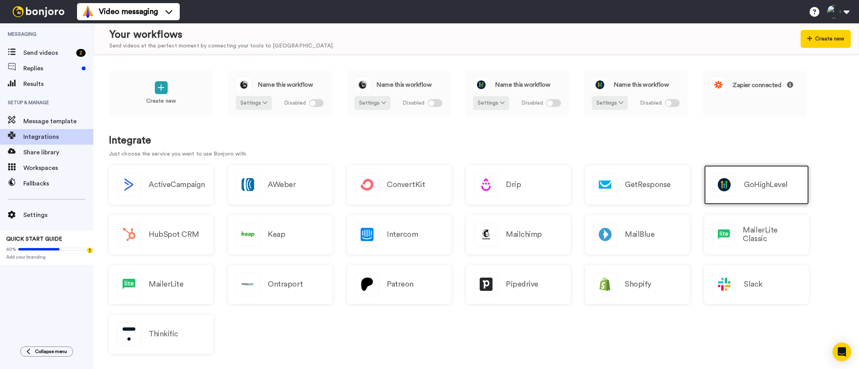
click at [805, 191] on div "GoHighLevel" at bounding box center [756, 184] width 105 height 39
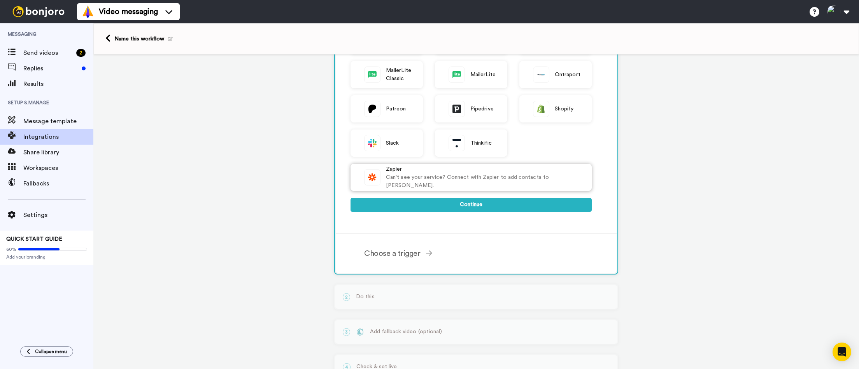
scroll to position [230, 0]
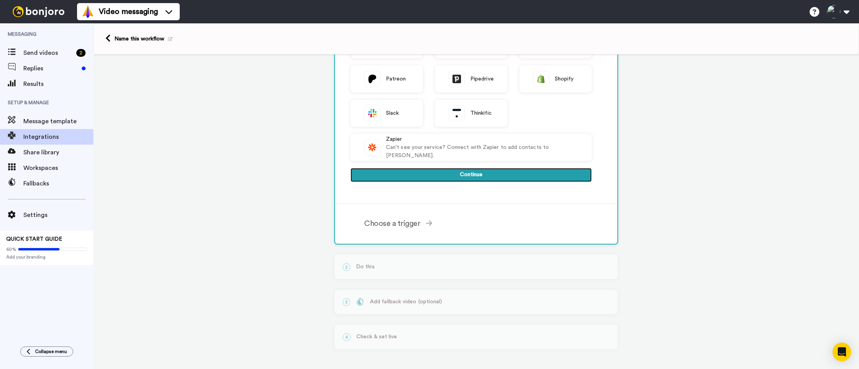
click at [439, 176] on button "Continue" at bounding box center [470, 175] width 241 height 14
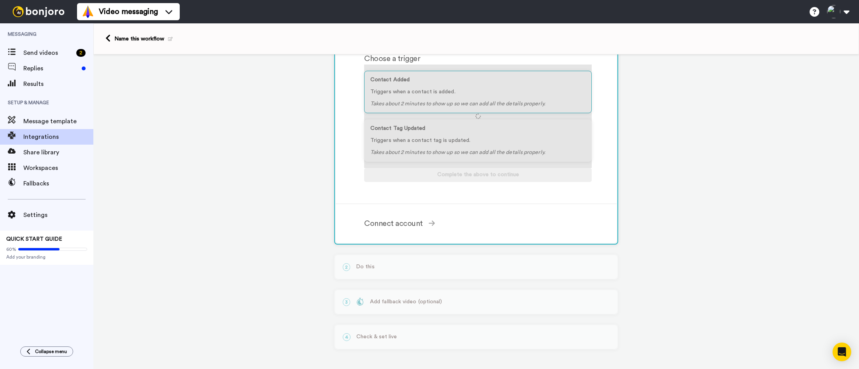
scroll to position [92, 0]
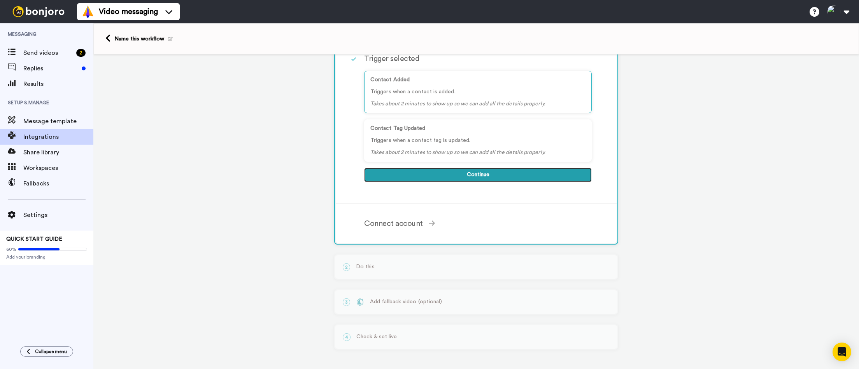
click at [436, 173] on button "Continue" at bounding box center [478, 175] width 228 height 14
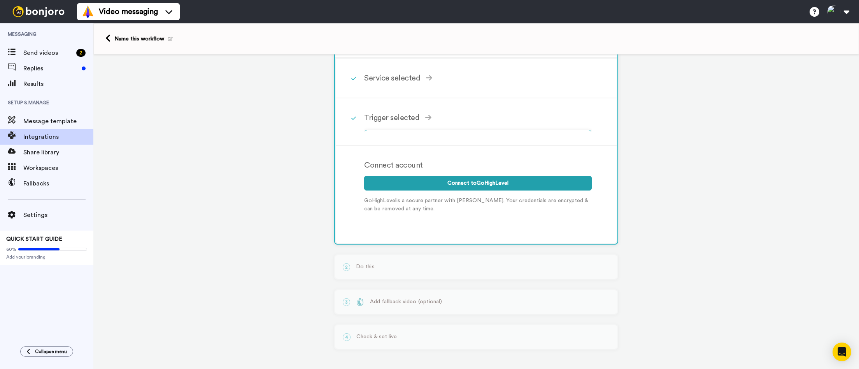
scroll to position [25, 0]
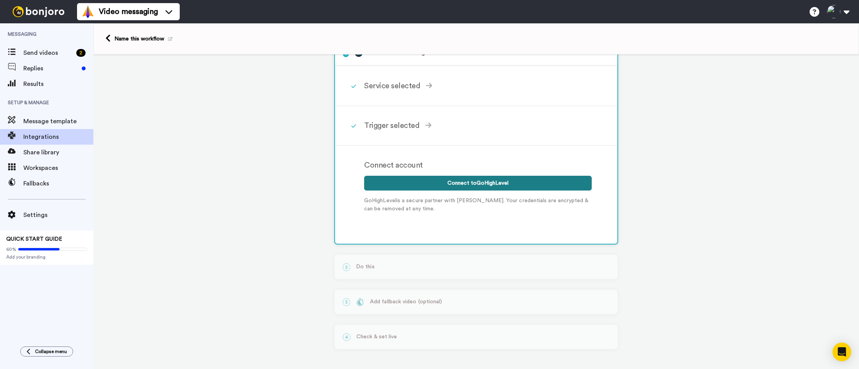
click at [422, 182] on button "Connect to GoHighLevel" at bounding box center [478, 183] width 228 height 15
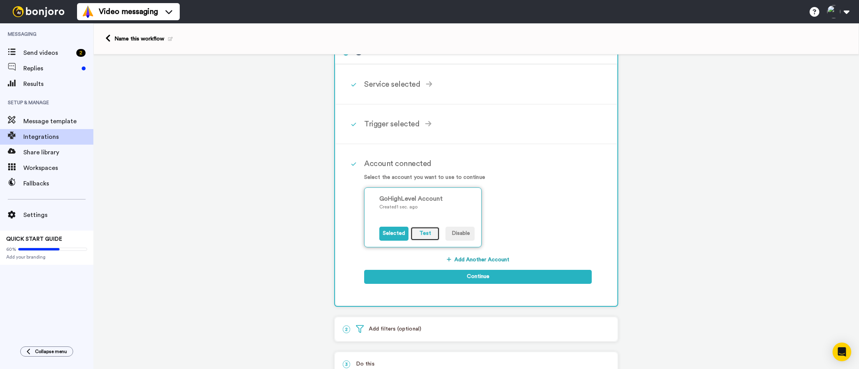
click at [417, 234] on button "Test" at bounding box center [424, 234] width 29 height 14
click at [393, 238] on button "Selected" at bounding box center [393, 234] width 29 height 14
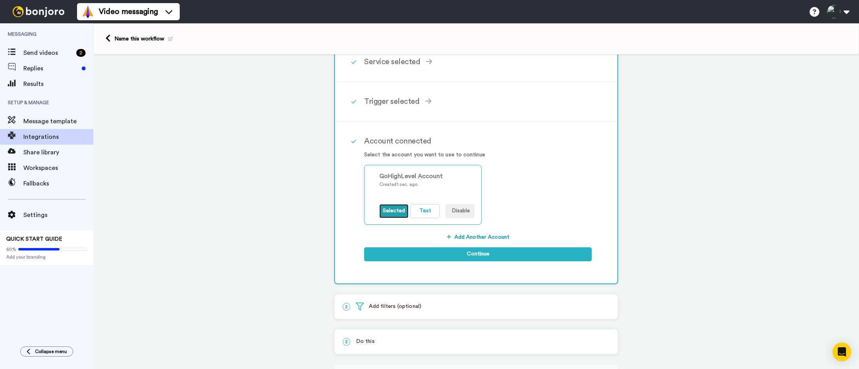
scroll to position [49, 0]
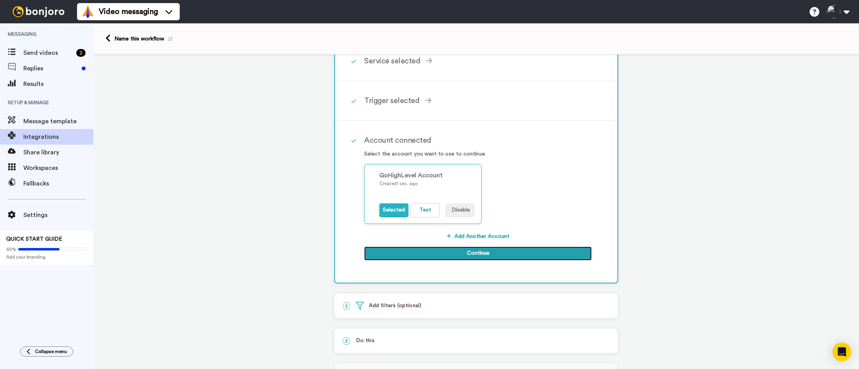
click at [475, 255] on button "Continue" at bounding box center [478, 254] width 228 height 14
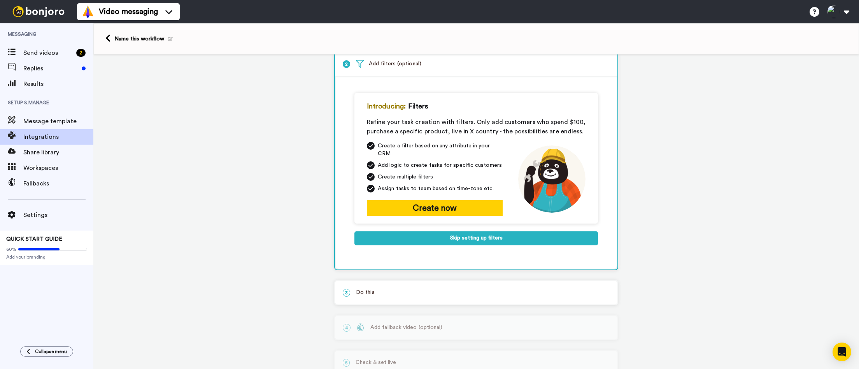
scroll to position [45, 0]
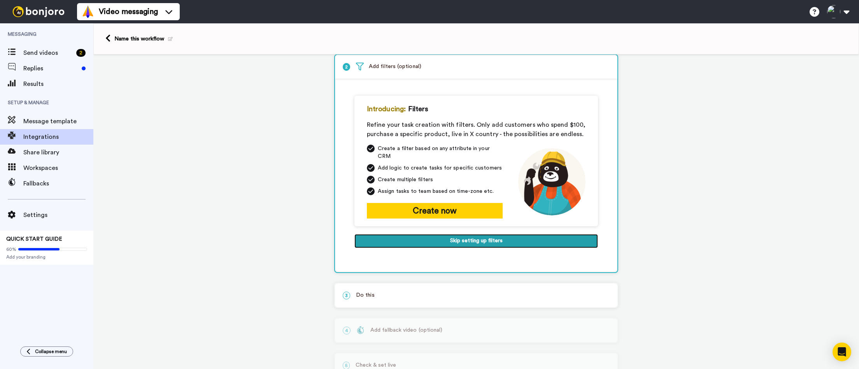
click at [474, 236] on button "Skip setting up filters" at bounding box center [475, 241] width 243 height 14
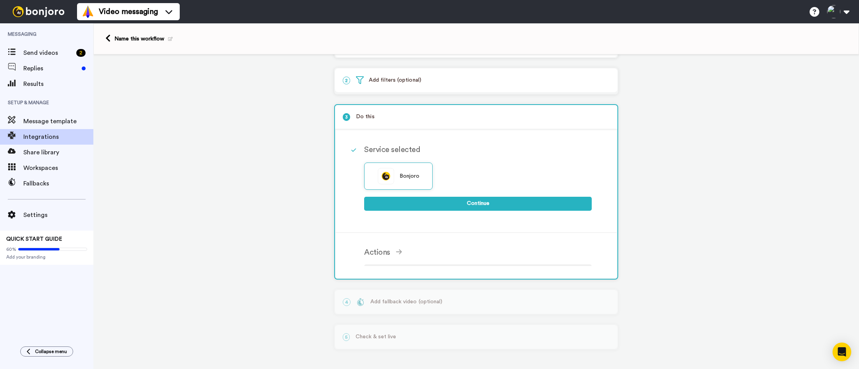
scroll to position [26, 0]
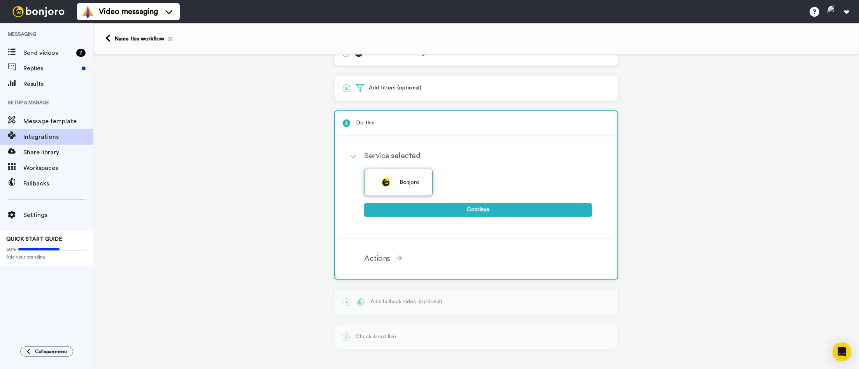
click at [406, 180] on span "Bonjoro" at bounding box center [409, 183] width 20 height 8
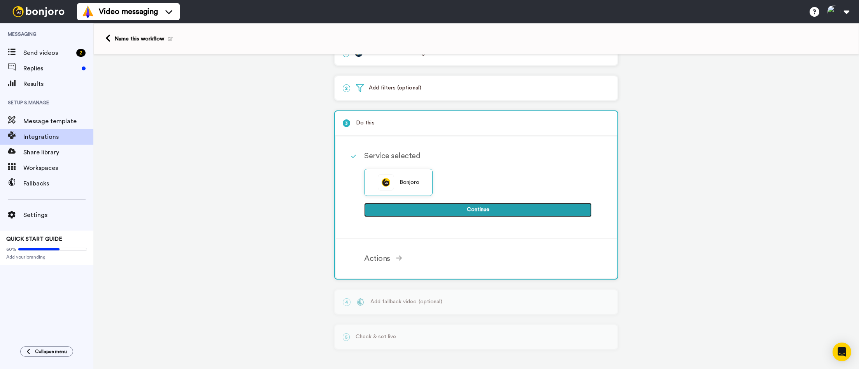
click at [451, 208] on button "Continue" at bounding box center [478, 210] width 228 height 14
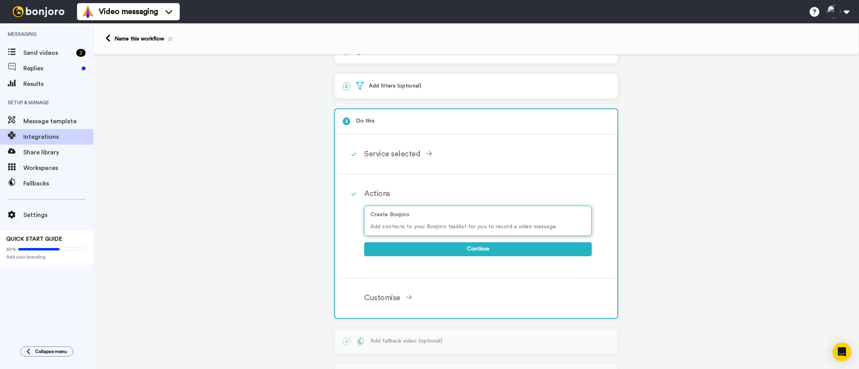
click at [512, 230] on p "Add contacts to your Bonjoro tasklist for you to record a video message" at bounding box center [477, 227] width 215 height 8
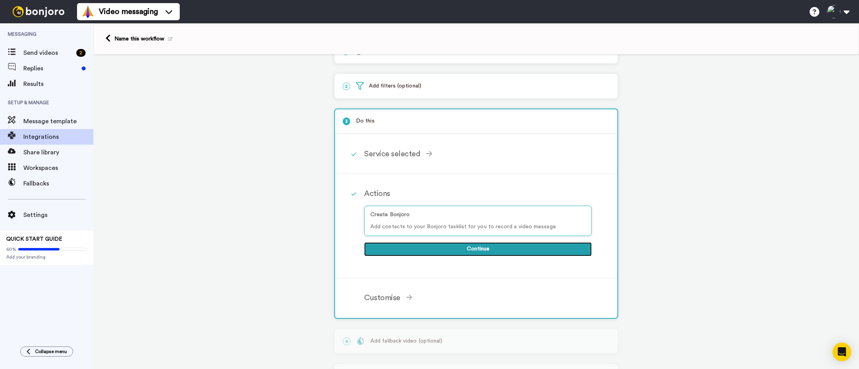
click at [480, 253] on button "Continue" at bounding box center [478, 249] width 228 height 14
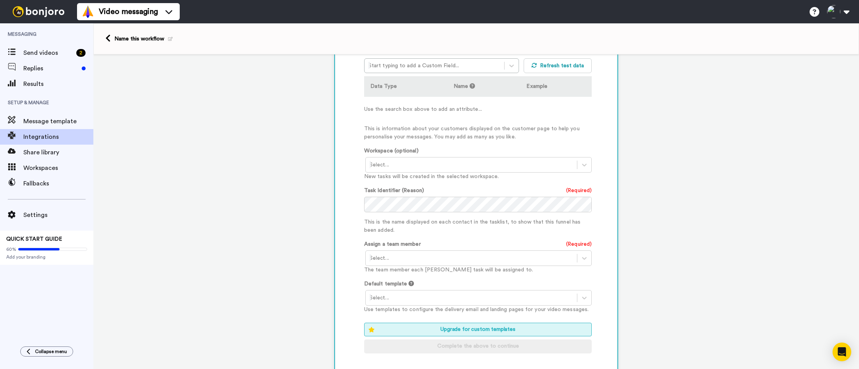
scroll to position [228, 0]
click at [394, 232] on p "This is the name displayed on each contact in the tasklist, to show that this f…" at bounding box center [478, 228] width 228 height 16
click at [583, 261] on icon at bounding box center [584, 260] width 8 height 8
click at [487, 279] on div "Hilary McCausland <hilary@hilarymccausland.com>" at bounding box center [479, 277] width 228 height 14
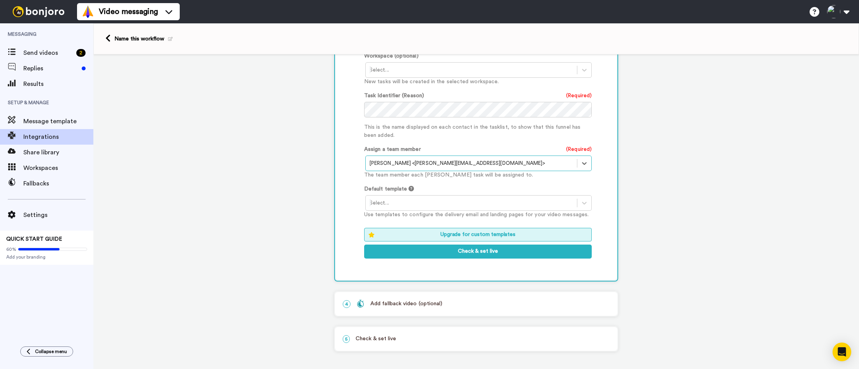
scroll to position [328, 0]
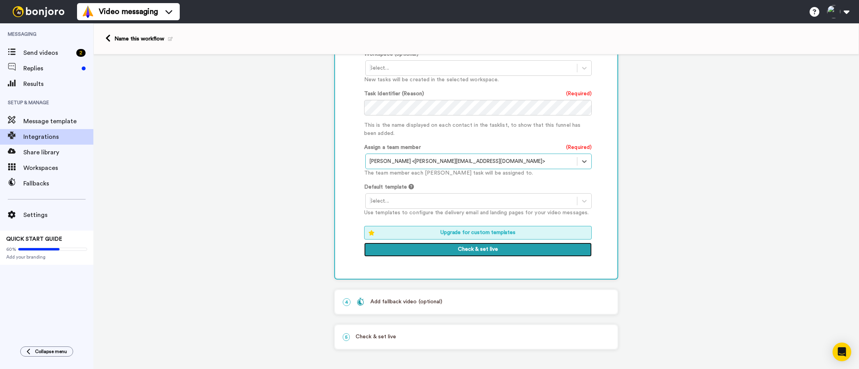
click at [494, 250] on button "Check & set live" at bounding box center [478, 250] width 228 height 14
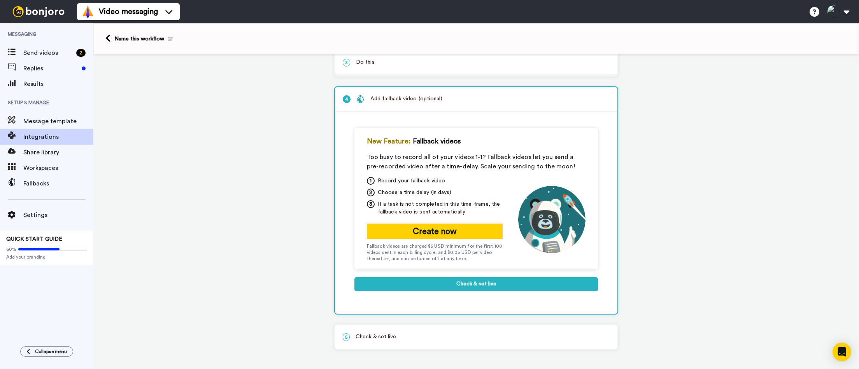
scroll to position [86, 0]
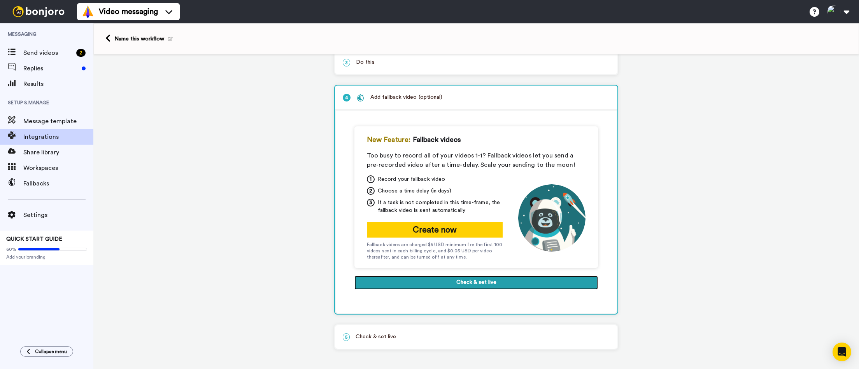
click at [460, 283] on button "Check & set live" at bounding box center [475, 283] width 243 height 14
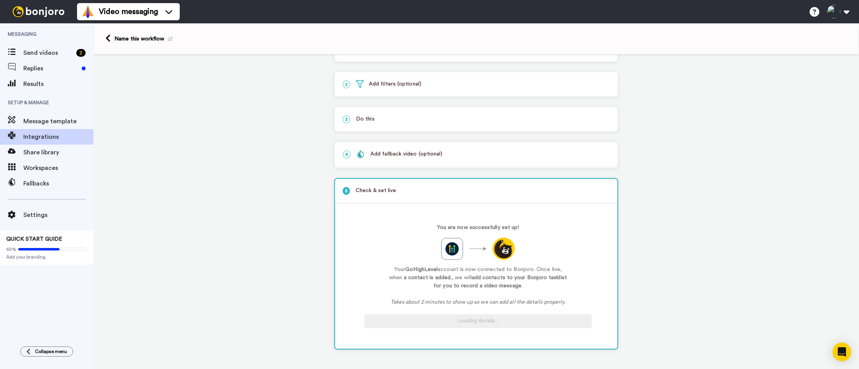
scroll to position [30, 0]
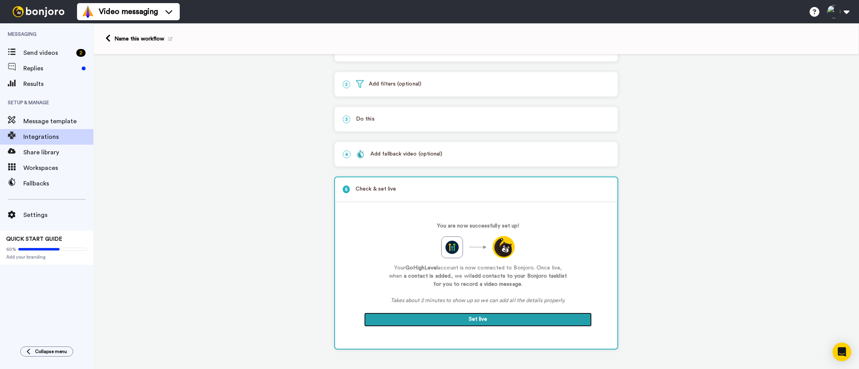
click at [471, 319] on button "Set live" at bounding box center [478, 320] width 228 height 14
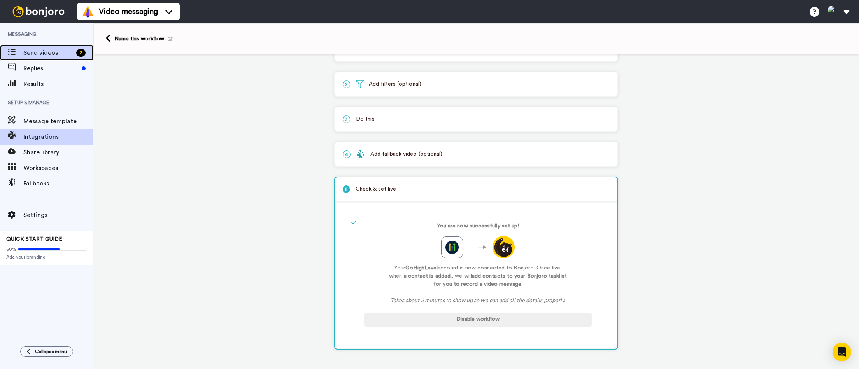
click at [53, 47] on div "Send videos 2" at bounding box center [46, 53] width 93 height 16
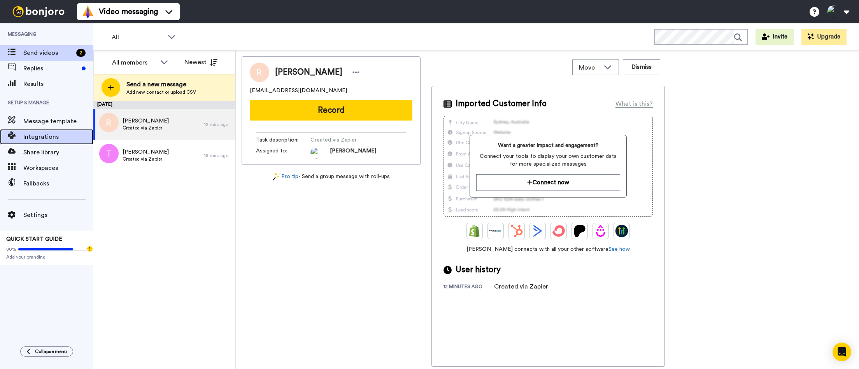
click at [36, 133] on span "Integrations" at bounding box center [58, 136] width 70 height 9
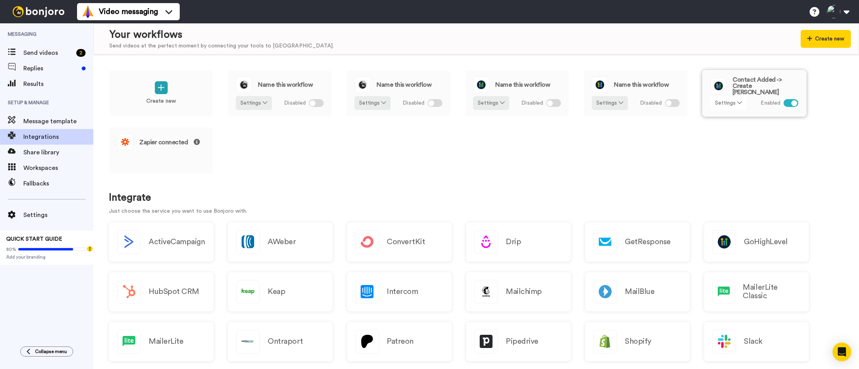
click at [728, 101] on button "Settings" at bounding box center [728, 103] width 36 height 14
click at [722, 118] on span "Edit" at bounding box center [722, 119] width 11 height 6
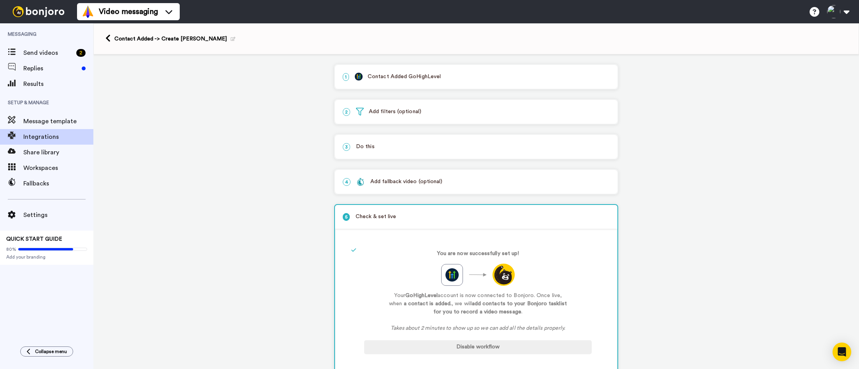
click at [380, 112] on p "2 Add filters (optional)" at bounding box center [476, 112] width 267 height 8
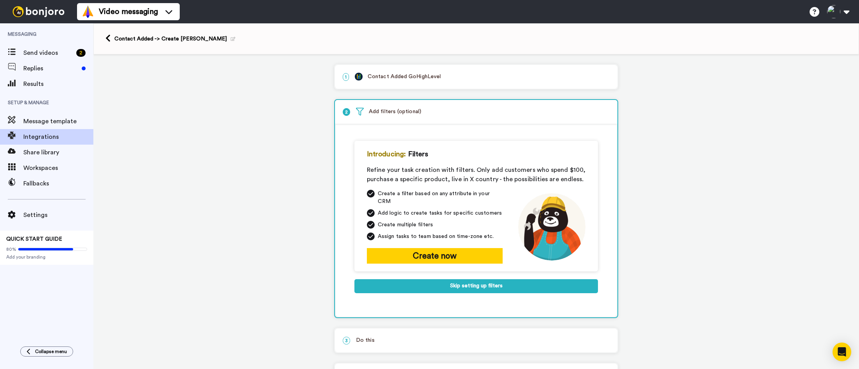
click at [380, 112] on p "2 Add filters (optional)" at bounding box center [476, 112] width 267 height 8
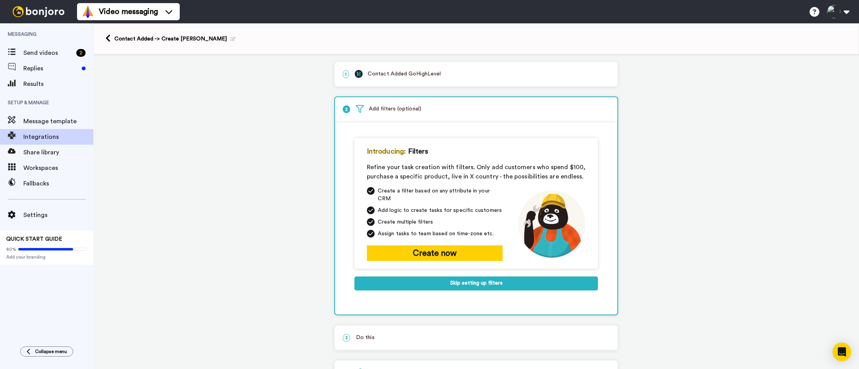
click at [392, 75] on p "1 Contact Added GoHighLevel" at bounding box center [476, 74] width 267 height 8
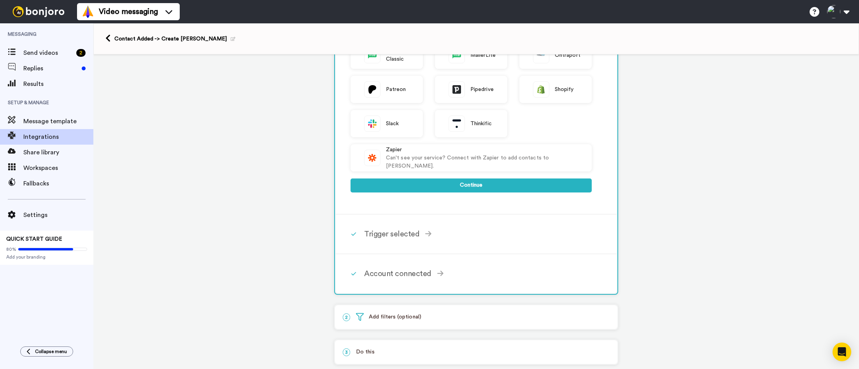
scroll to position [220, 0]
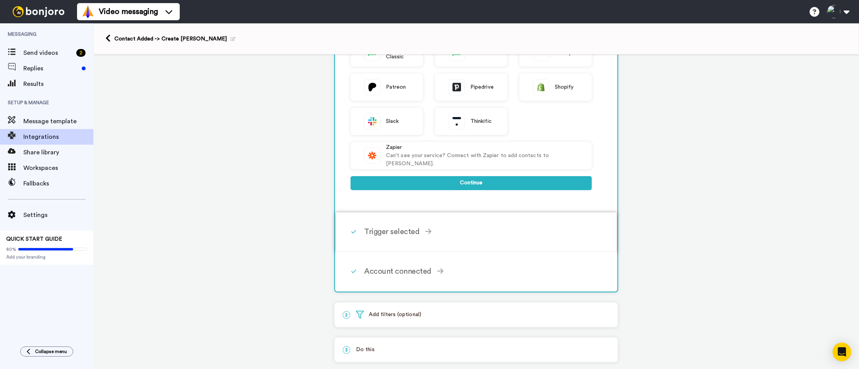
click at [397, 233] on div "Trigger selected" at bounding box center [478, 232] width 228 height 12
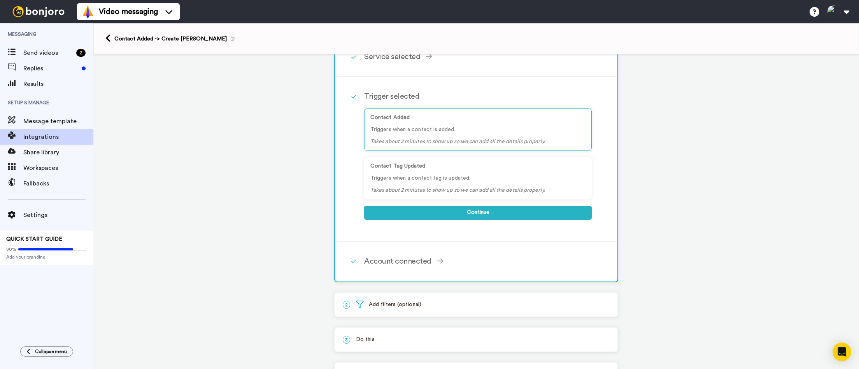
scroll to position [50, 0]
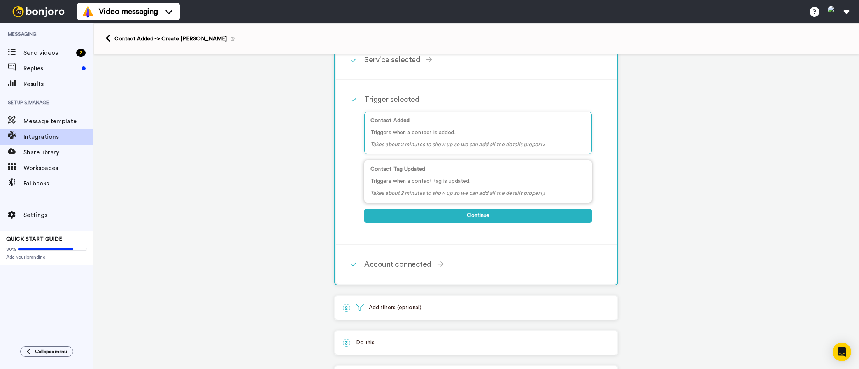
click at [446, 180] on p "Triggers when a contact tag is updated." at bounding box center [477, 181] width 215 height 8
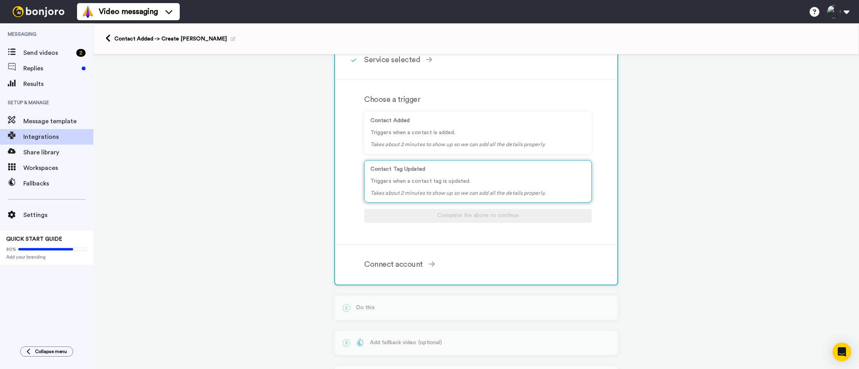
click at [424, 186] on p "Triggers when a contact tag is updated." at bounding box center [477, 181] width 215 height 8
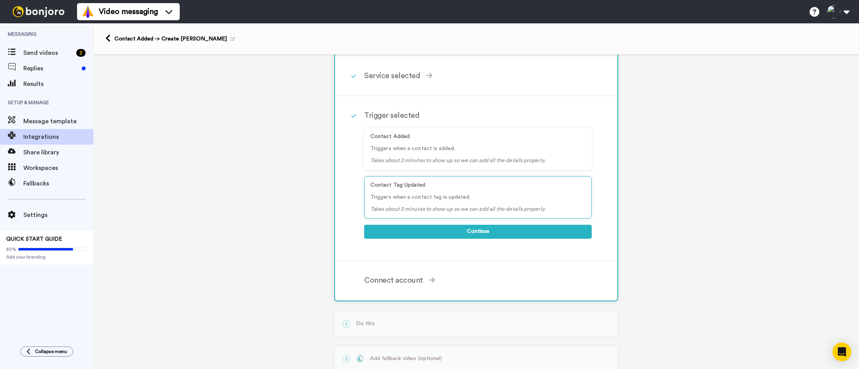
scroll to position [0, 0]
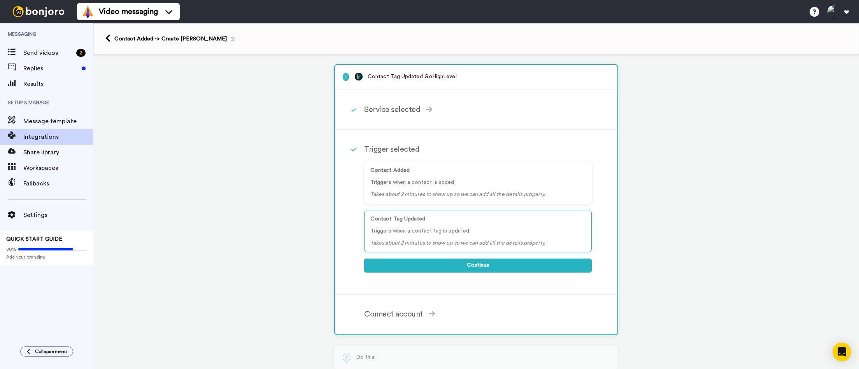
click at [240, 79] on div "1 Contact Tag Updated GoHighLevel Service selected ActiveCampaign AWeber Bonjor…" at bounding box center [475, 256] width 765 height 405
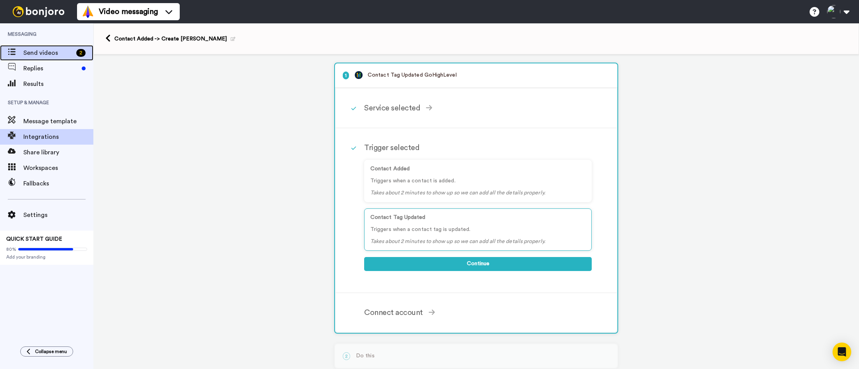
click at [46, 49] on span "Send videos" at bounding box center [48, 52] width 50 height 9
